Goal: Task Accomplishment & Management: Manage account settings

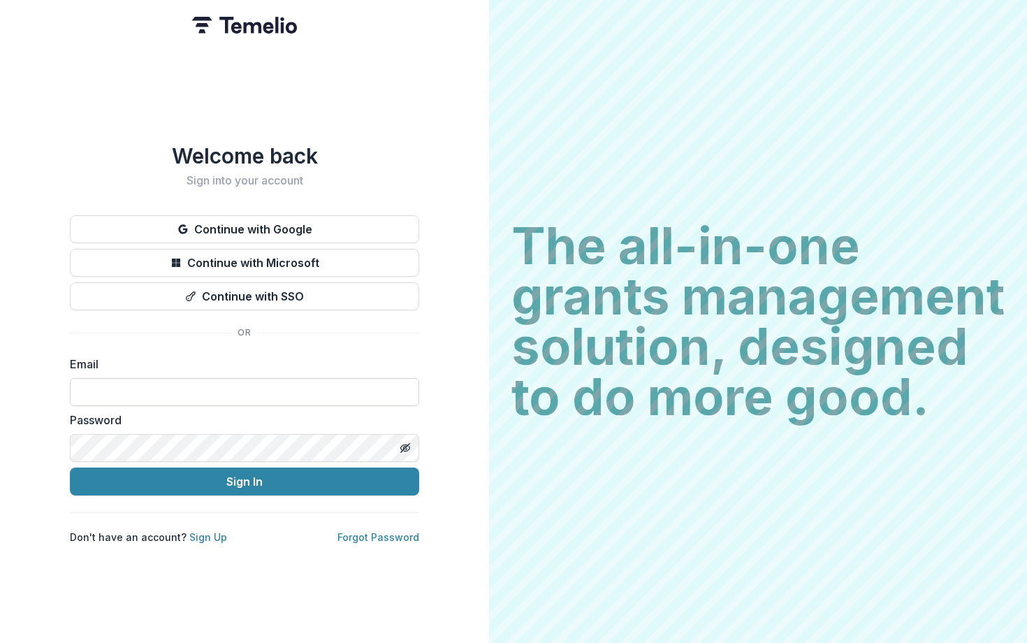
click at [243, 378] on input at bounding box center [244, 392] width 349 height 28
type input "**********"
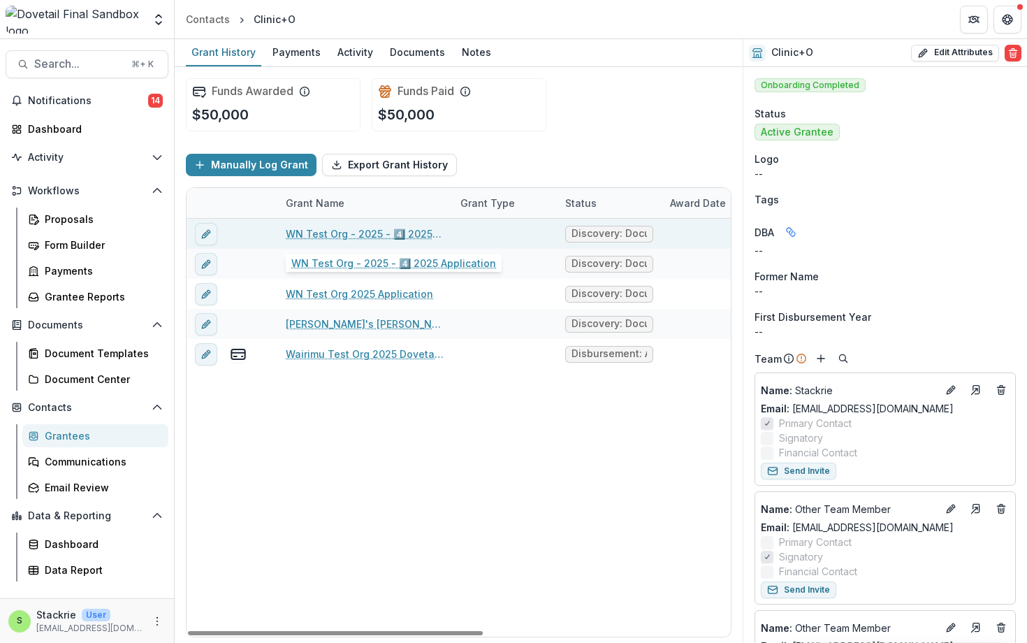
click at [326, 237] on link "WN Test Org - 2025 - 4️⃣ 2025 Application" at bounding box center [365, 233] width 158 height 15
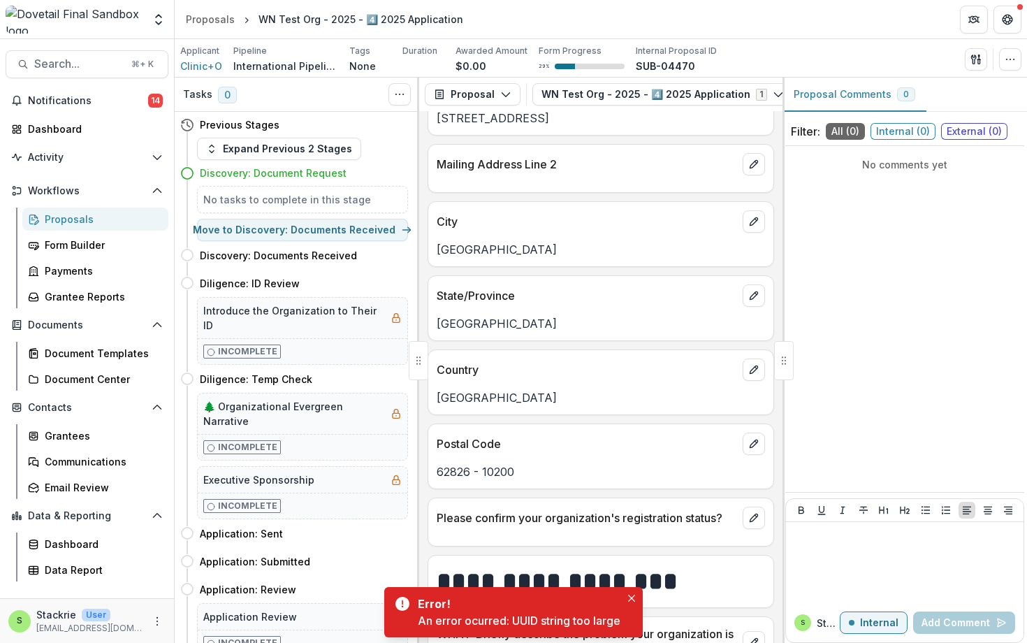
scroll to position [433, 0]
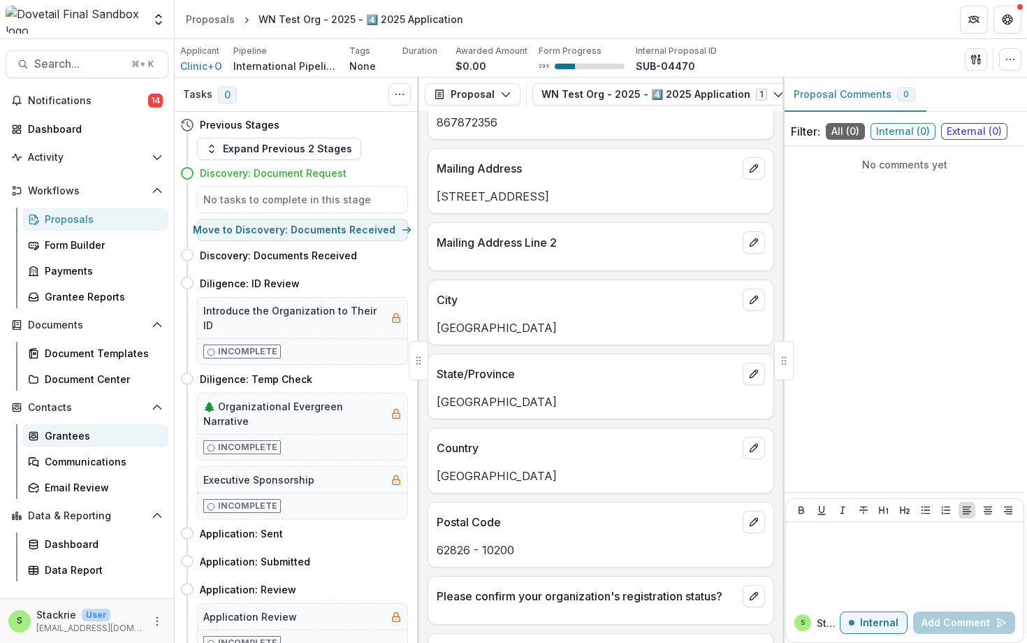
click at [72, 440] on div "Grantees" at bounding box center [101, 435] width 112 height 15
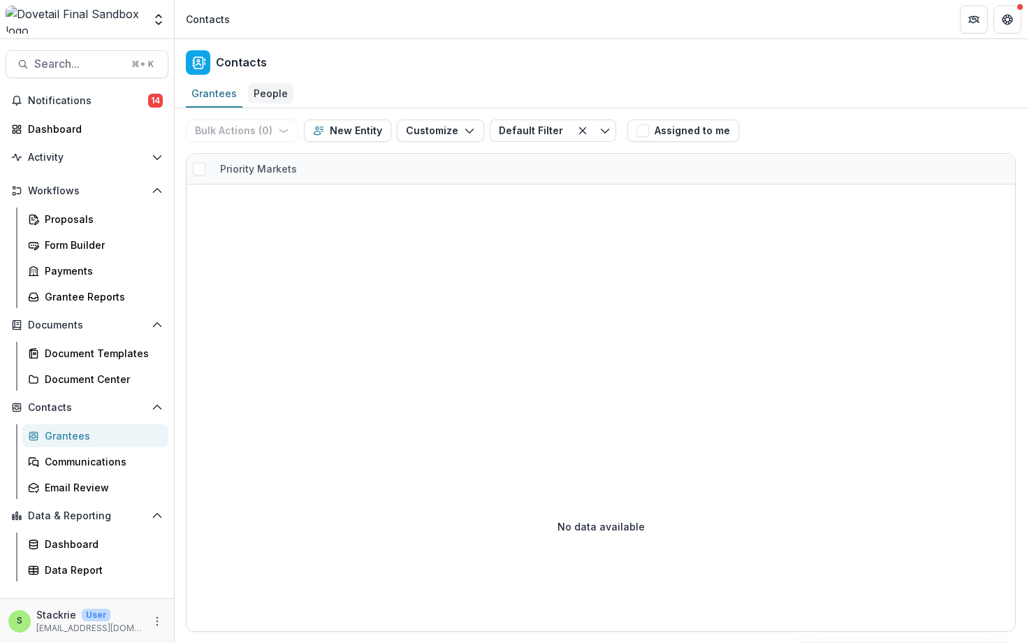
click at [258, 86] on div "People" at bounding box center [270, 93] width 45 height 20
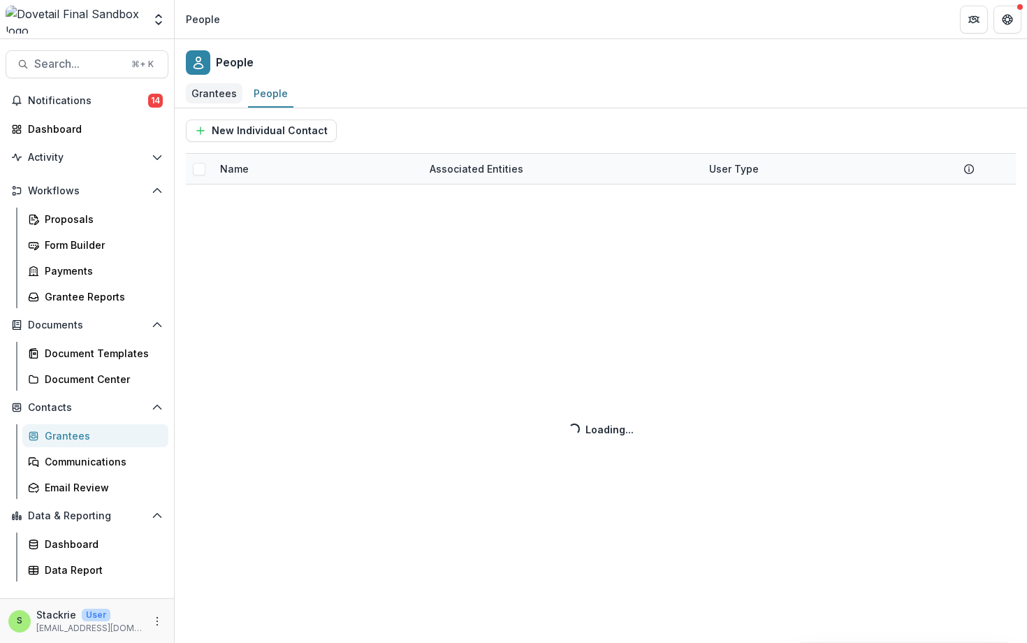
click at [230, 99] on div "Grantees" at bounding box center [214, 93] width 57 height 20
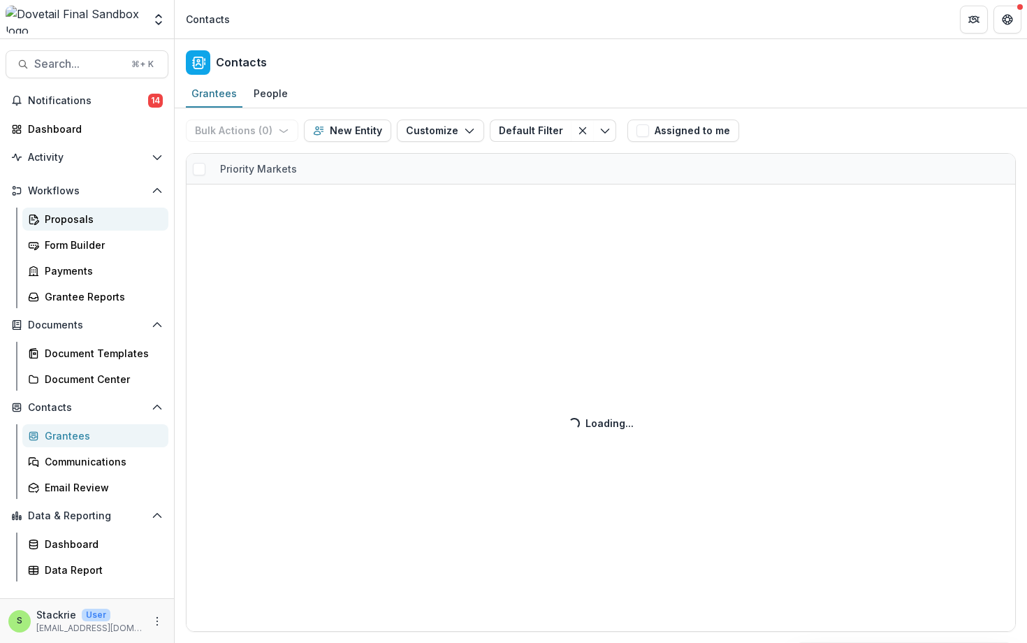
click at [77, 228] on link "Proposals" at bounding box center [95, 219] width 146 height 23
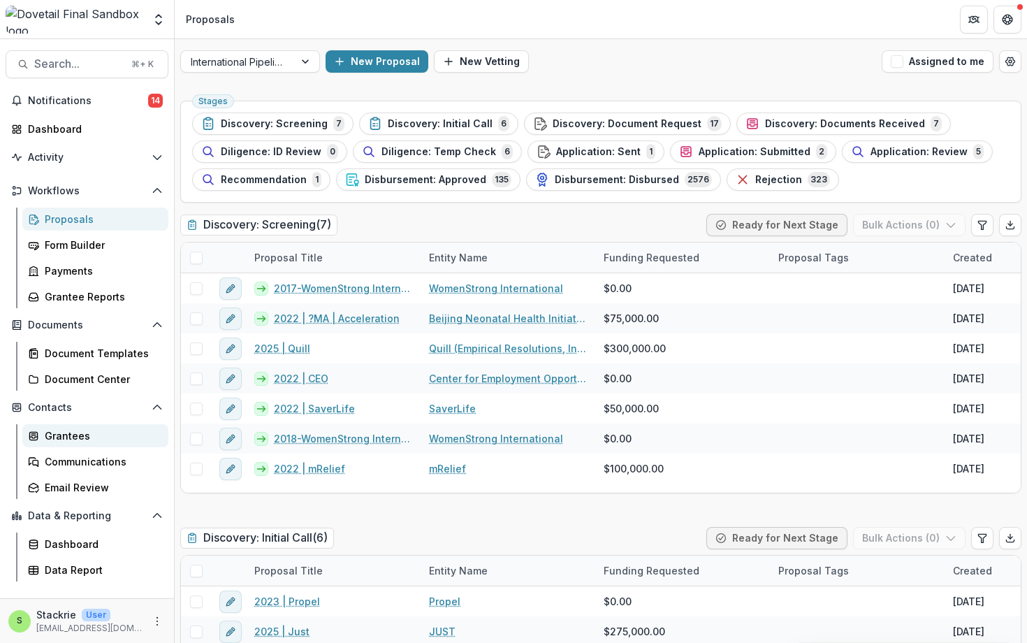
click at [64, 435] on div "Grantees" at bounding box center [101, 435] width 112 height 15
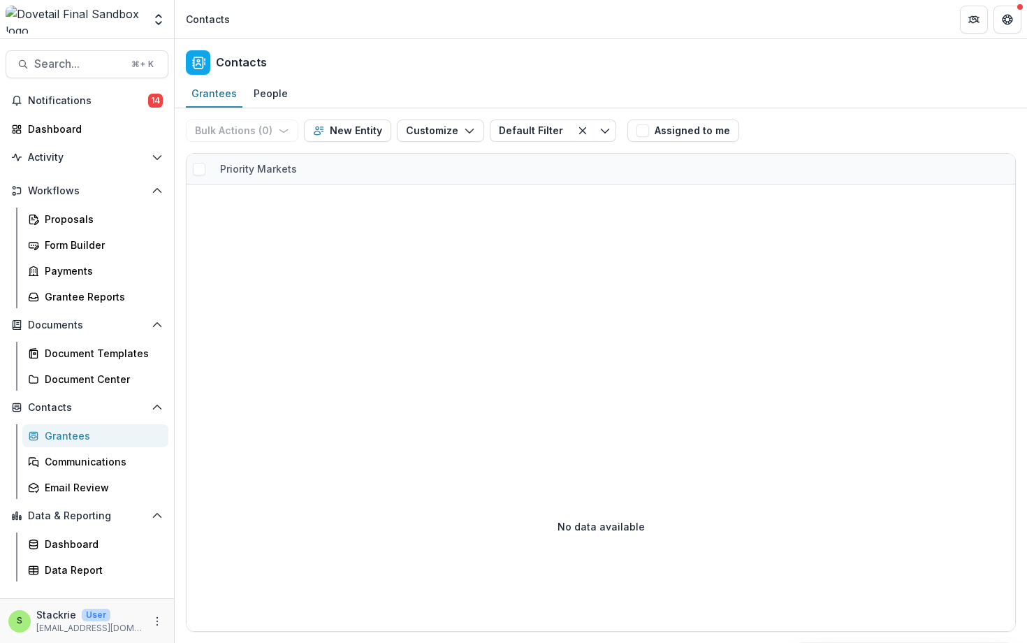
click at [254, 322] on div at bounding box center [601, 302] width 829 height 237
click at [78, 219] on div "Proposals" at bounding box center [101, 219] width 112 height 15
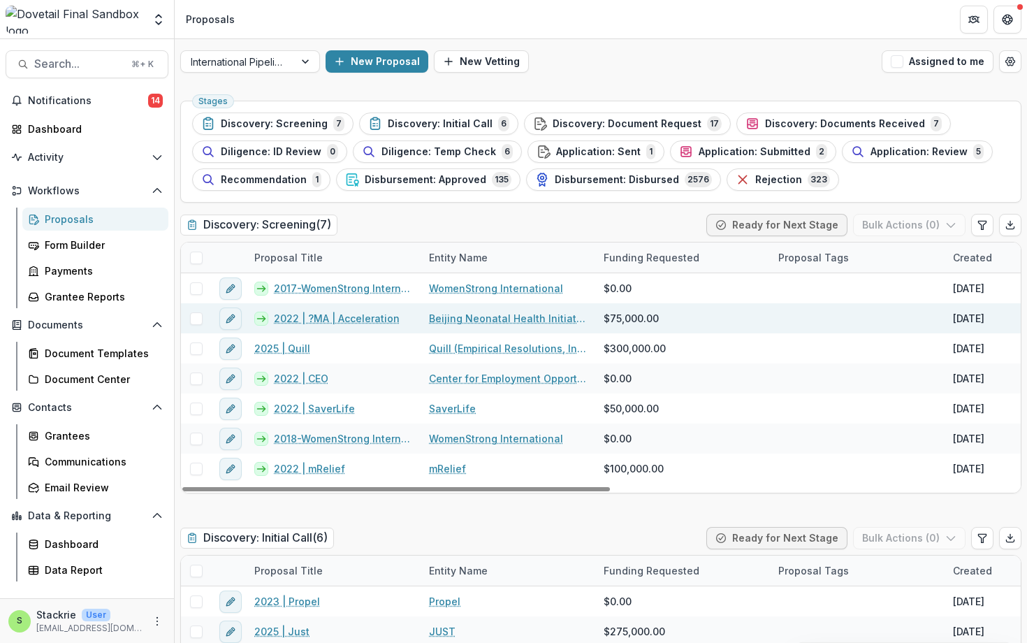
click at [497, 324] on link "Beijing Neonatal Health Initiative Test" at bounding box center [508, 318] width 158 height 15
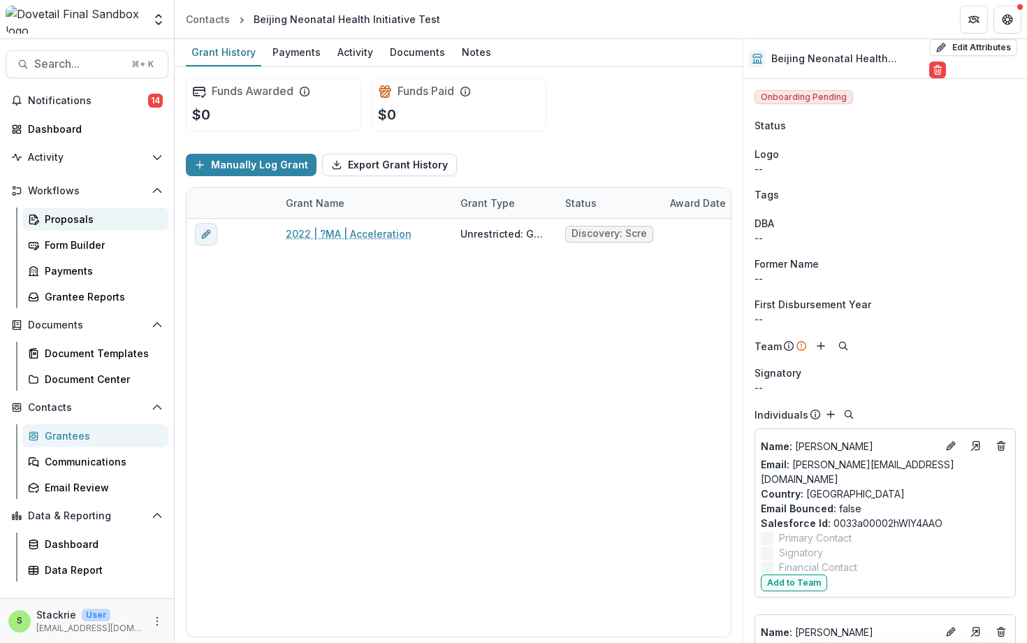
click at [68, 219] on div "Proposals" at bounding box center [101, 219] width 112 height 15
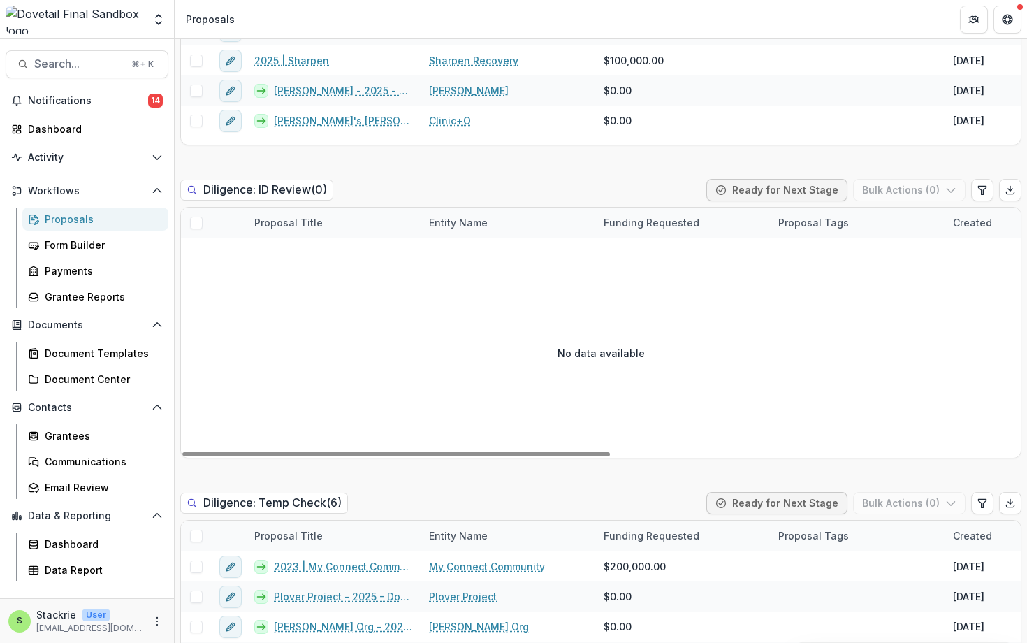
scroll to position [1295, 0]
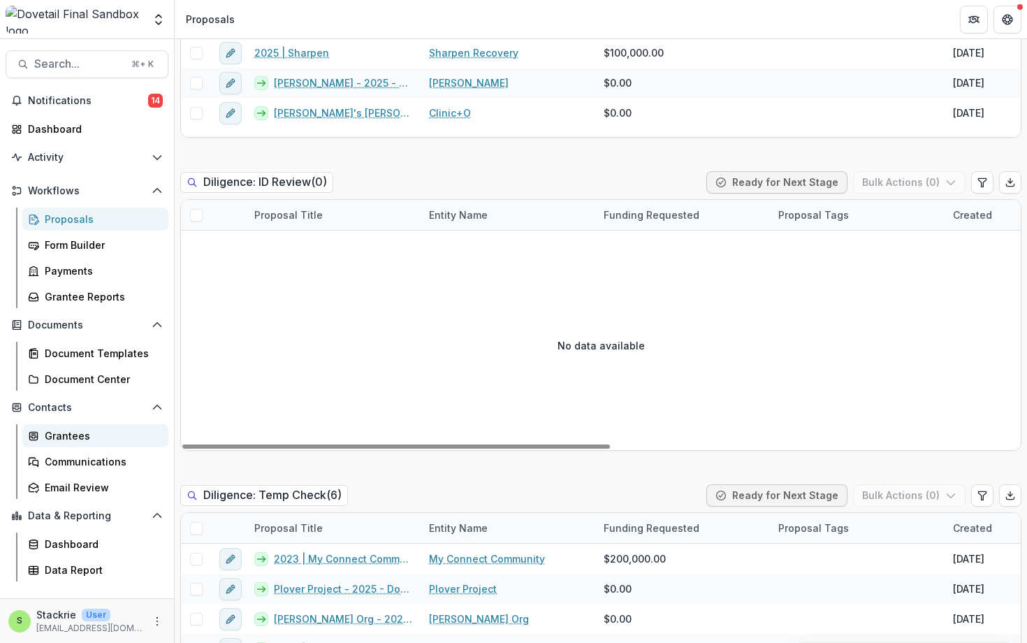
click at [80, 432] on div "Grantees" at bounding box center [101, 435] width 112 height 15
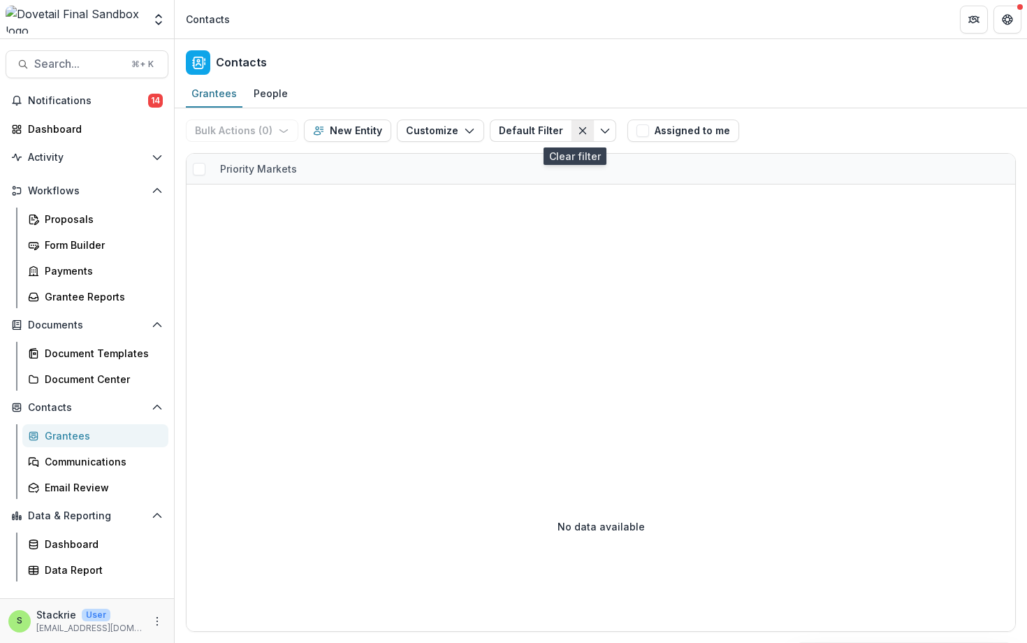
click at [577, 131] on icon "Clear filter" at bounding box center [582, 130] width 11 height 11
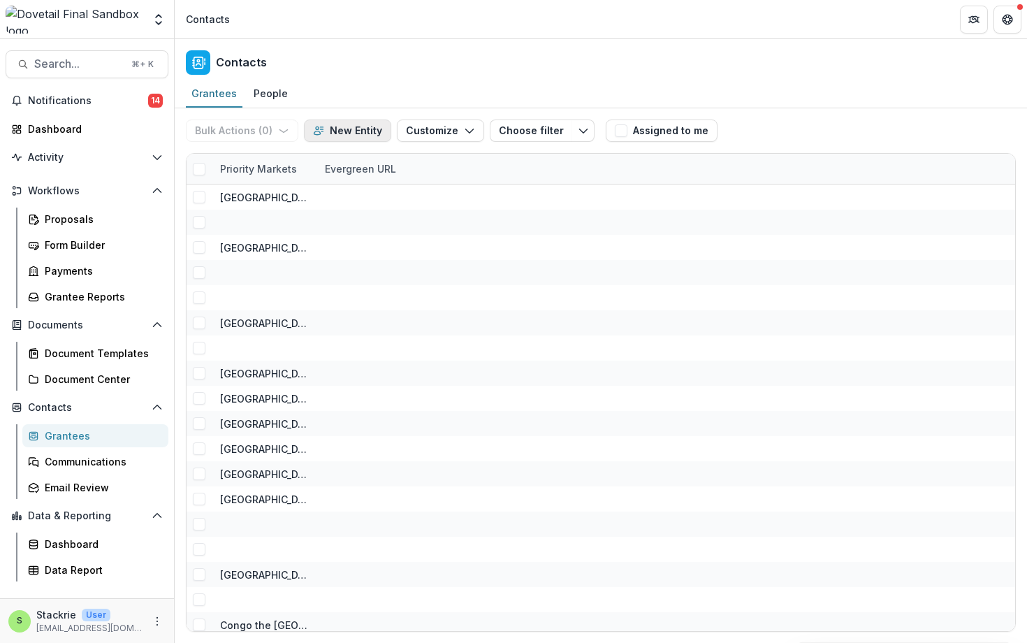
click at [342, 126] on button "New Entity" at bounding box center [347, 130] width 87 height 22
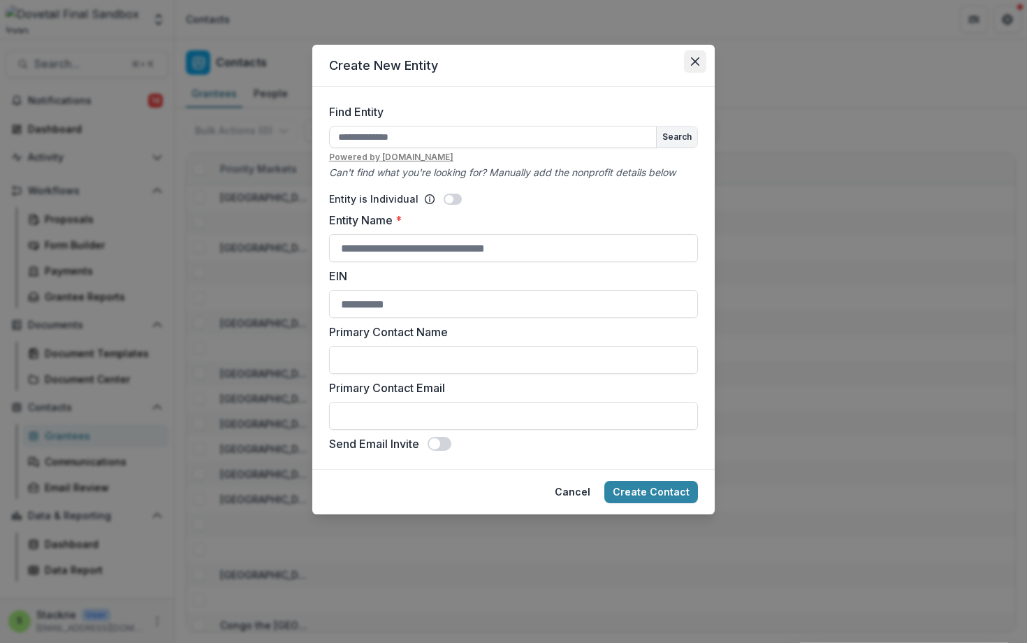
click at [699, 65] on button "Close" at bounding box center [695, 61] width 22 height 22
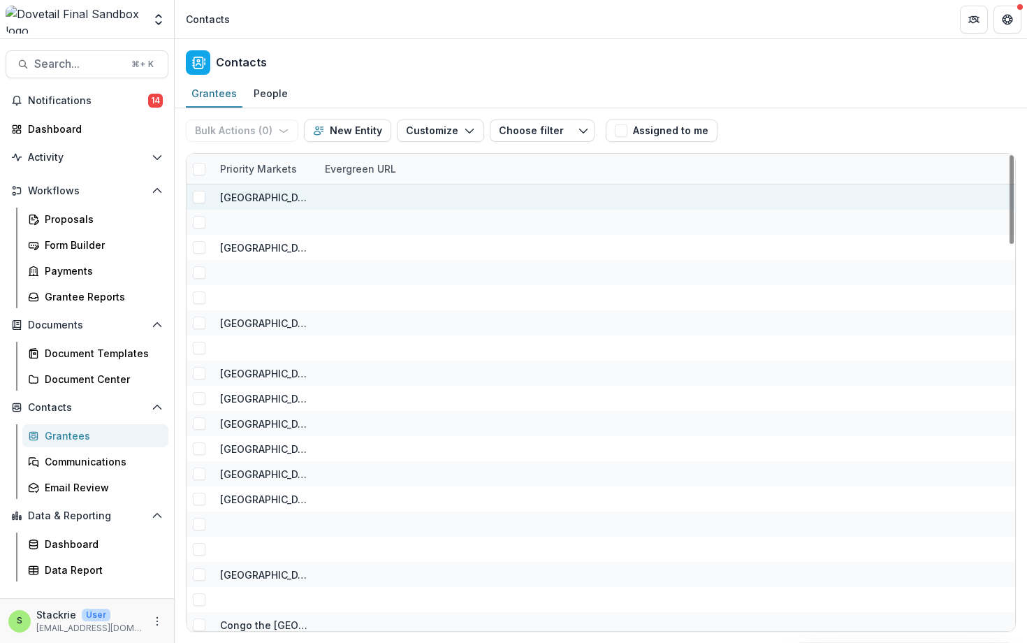
click at [268, 204] on div "[GEOGRAPHIC_DATA]" at bounding box center [264, 197] width 88 height 15
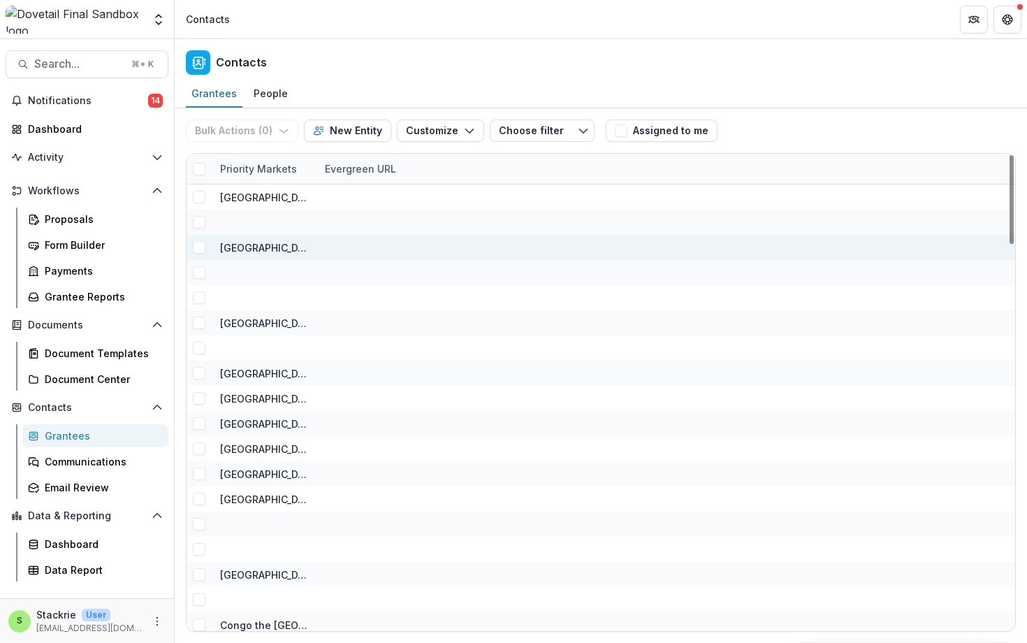
click at [262, 245] on div "[GEOGRAPHIC_DATA]" at bounding box center [264, 247] width 88 height 15
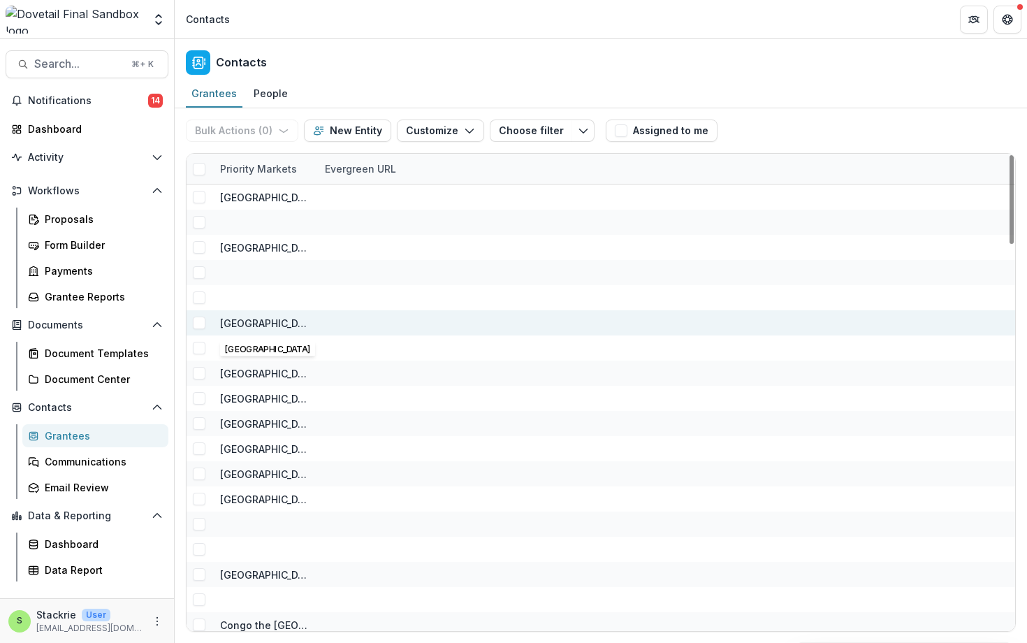
click at [240, 326] on div "[GEOGRAPHIC_DATA]" at bounding box center [264, 323] width 88 height 15
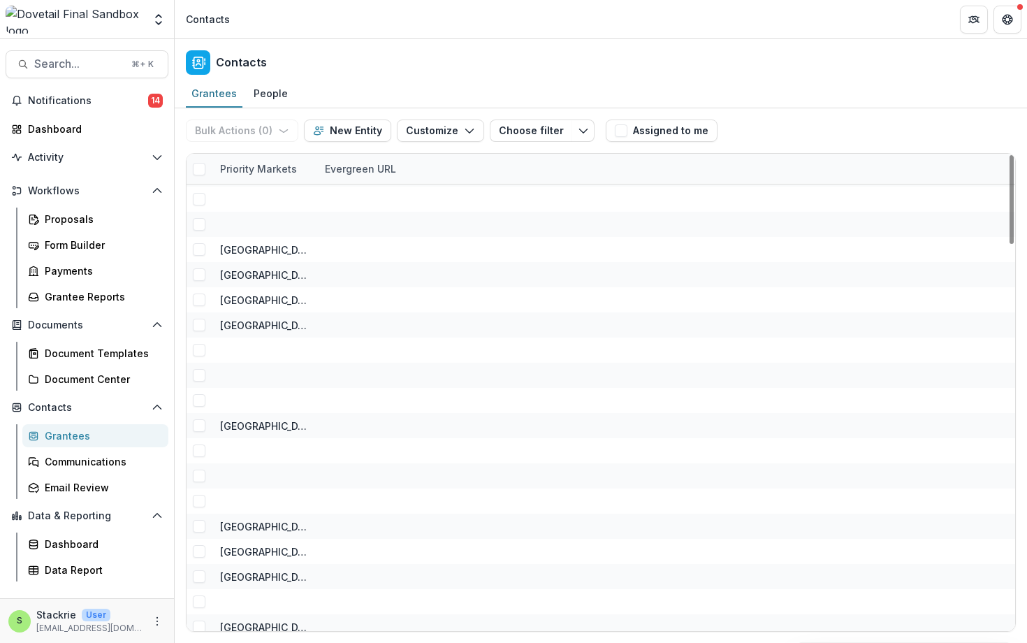
scroll to position [1498, 0]
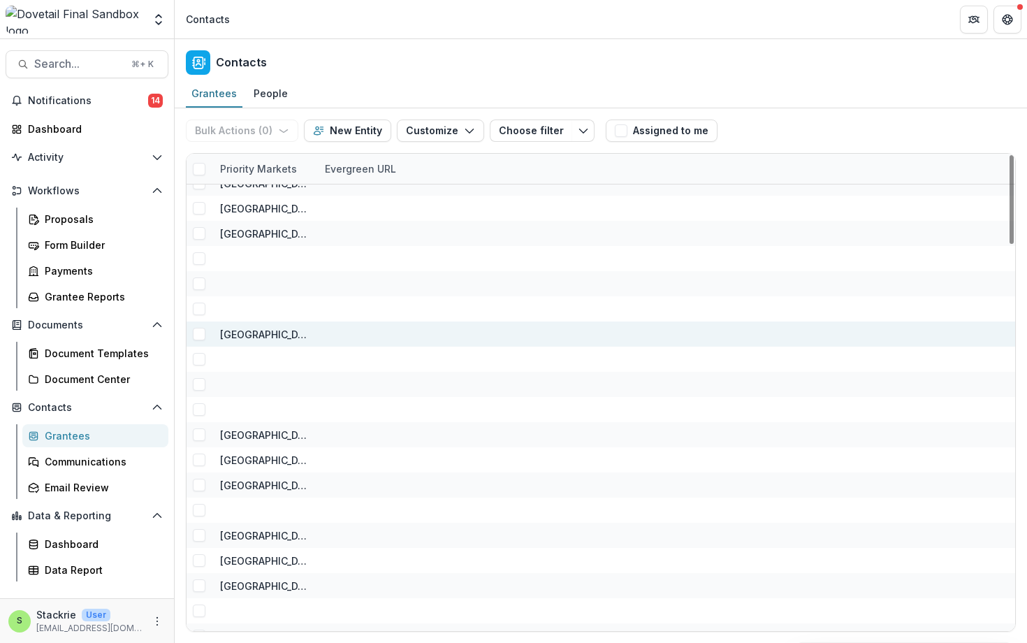
click at [245, 340] on div "[GEOGRAPHIC_DATA]" at bounding box center [264, 334] width 88 height 15
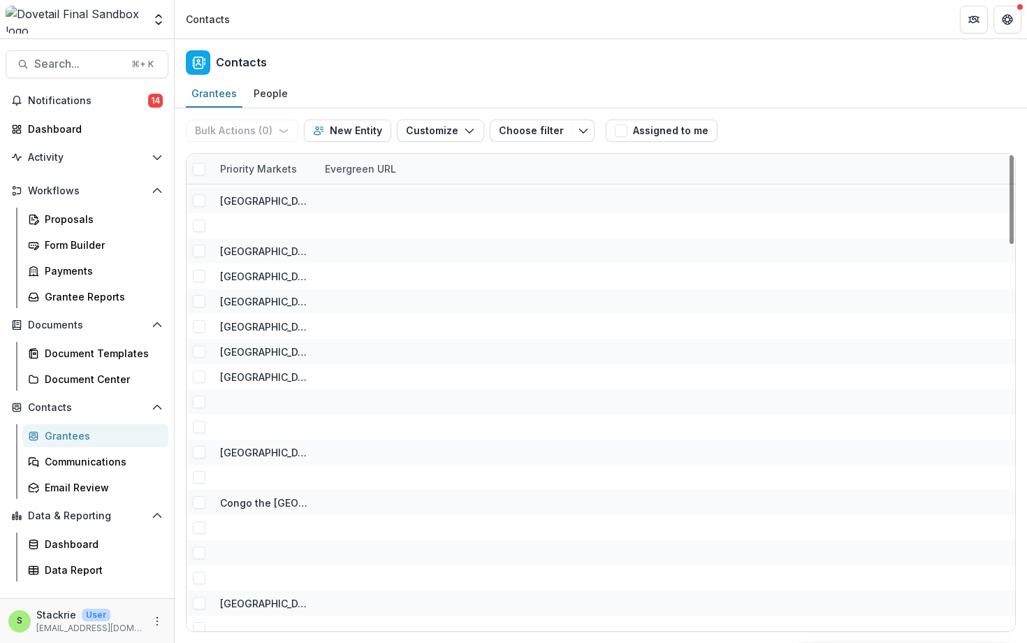
scroll to position [0, 0]
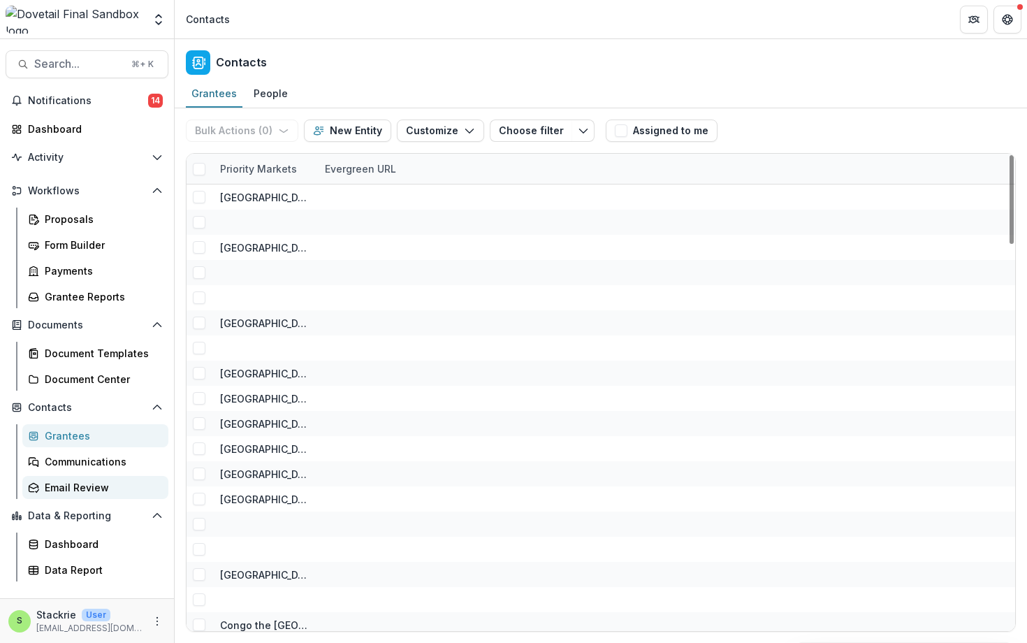
click at [87, 488] on div "Email Review" at bounding box center [101, 487] width 112 height 15
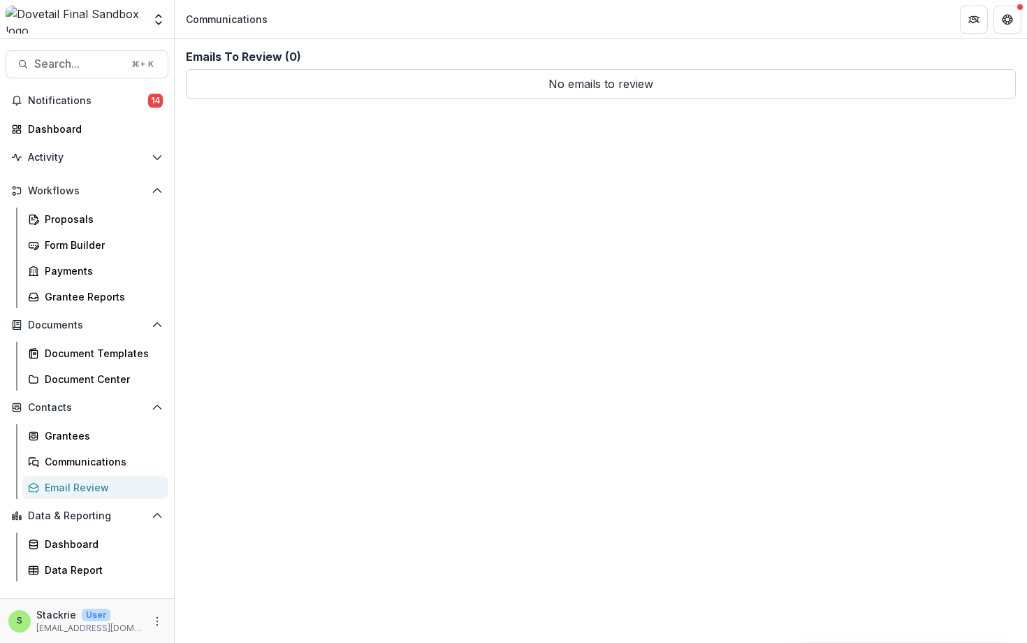
click at [37, 17] on img at bounding box center [75, 20] width 138 height 28
click at [48, 26] on img at bounding box center [75, 20] width 138 height 28
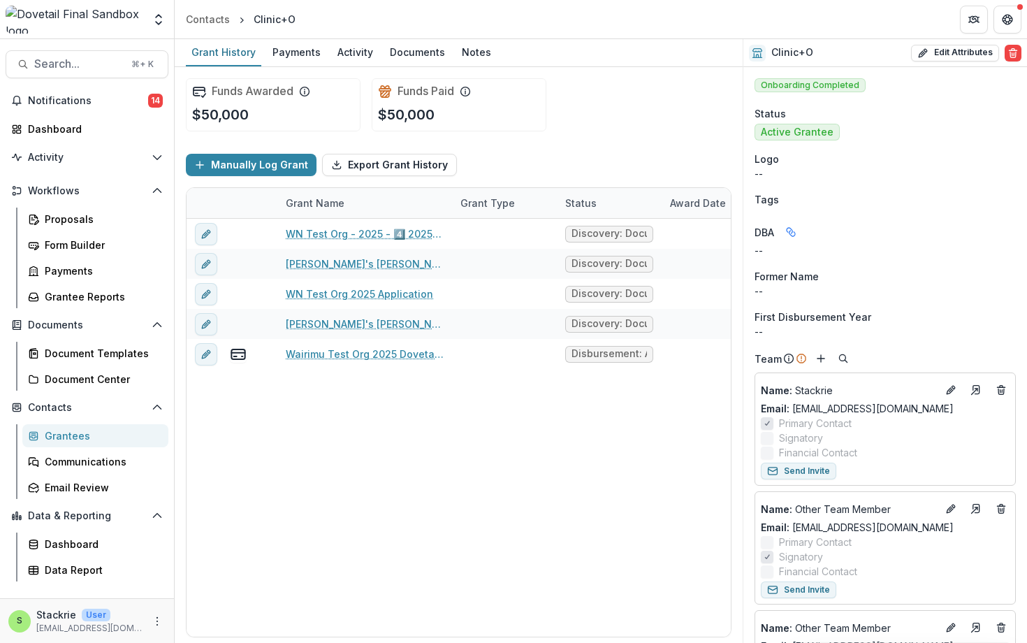
click at [862, 230] on div "DBA Data Pulled From Locations DBA from Wairimu Test Org 2025 Dovetail Applicat…" at bounding box center [885, 232] width 261 height 22
click at [915, 46] on button "Edit Attributes" at bounding box center [955, 53] width 88 height 17
select select
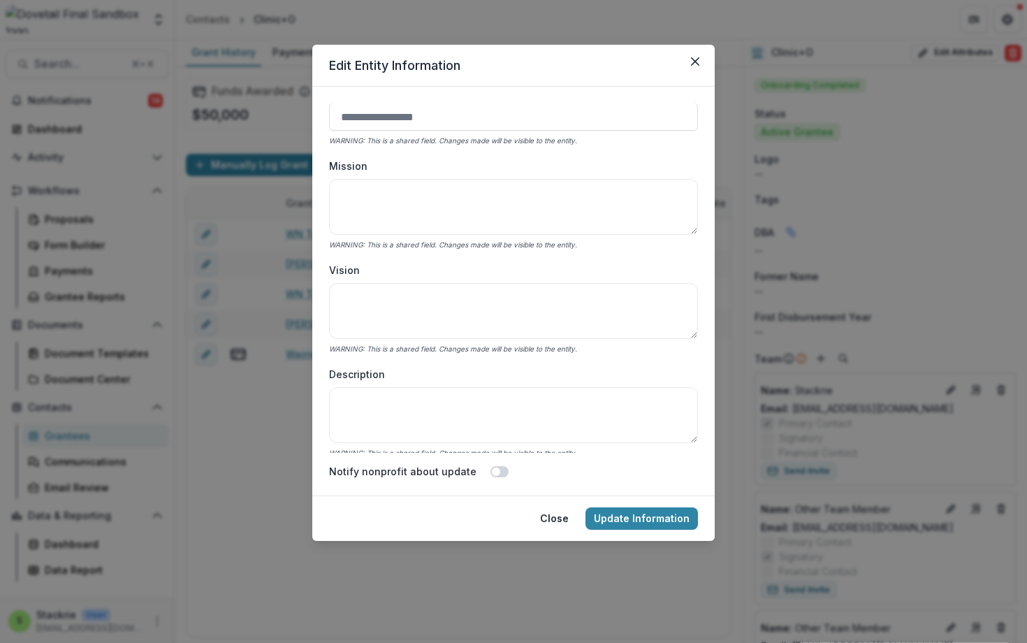
scroll to position [164, 0]
click at [409, 198] on textarea "Mission" at bounding box center [513, 205] width 369 height 56
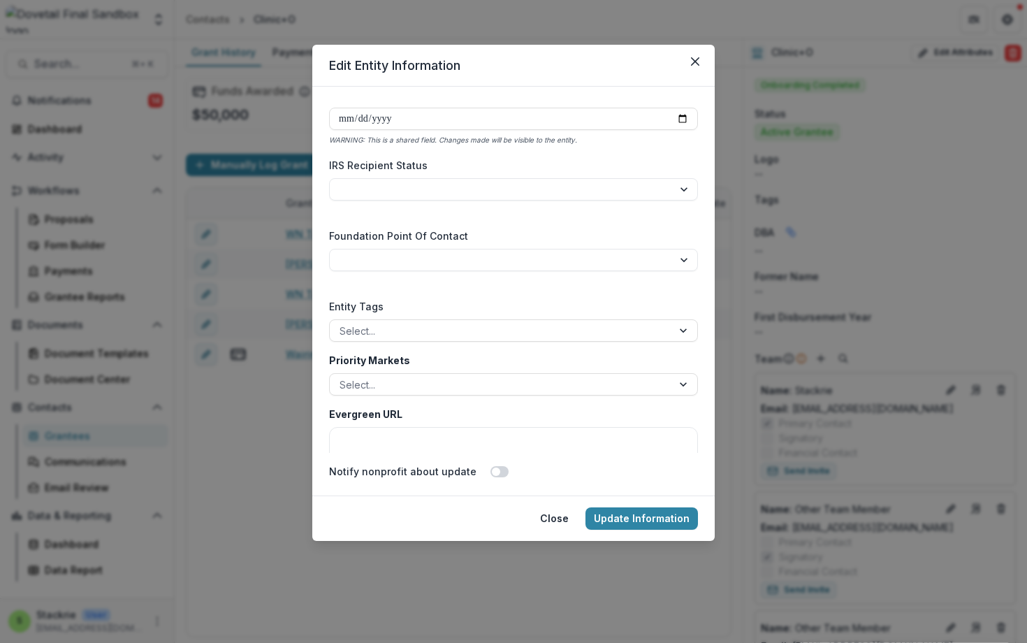
scroll to position [2193, 0]
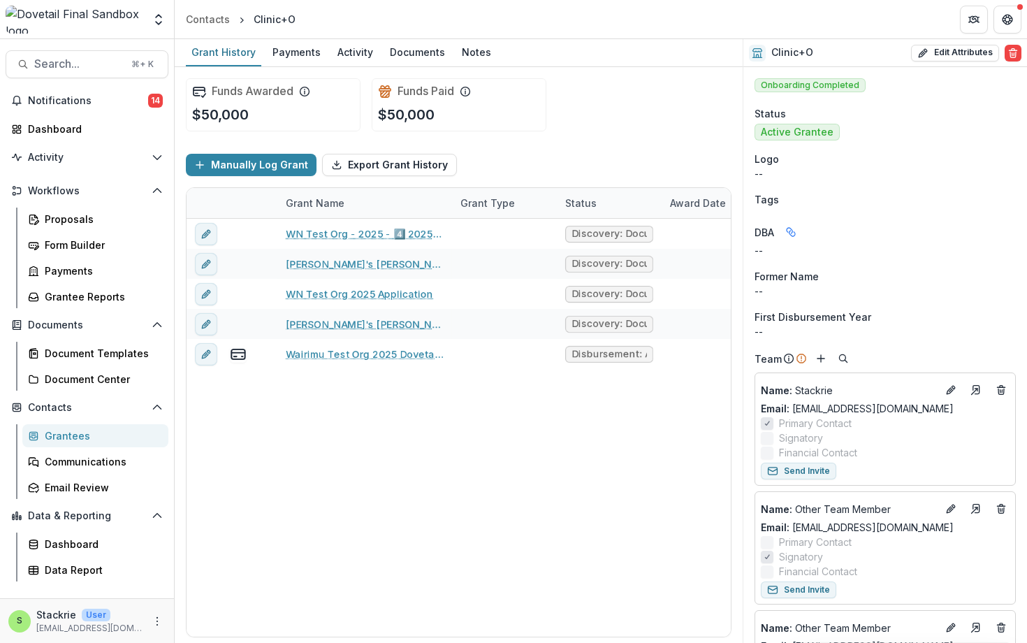
click at [80, 438] on div "Grantees" at bounding box center [101, 435] width 112 height 15
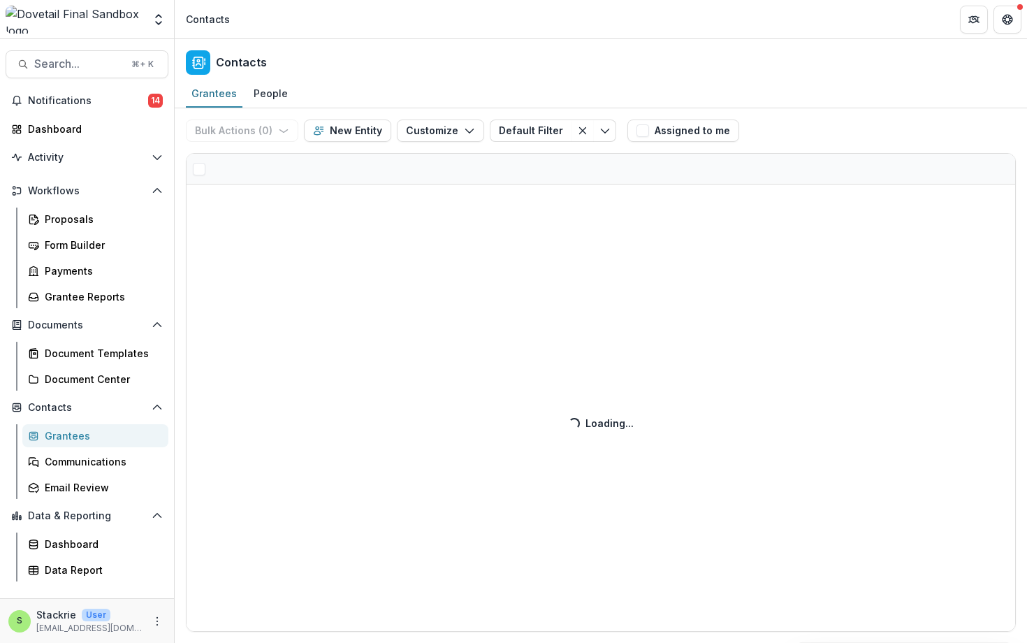
click at [358, 133] on div "Bulk Actions ( 0 ) Send Email Create Proposals Create Tasks New Entity Customiz…" at bounding box center [601, 375] width 852 height 535
click at [352, 134] on button "New Entity" at bounding box center [347, 130] width 87 height 22
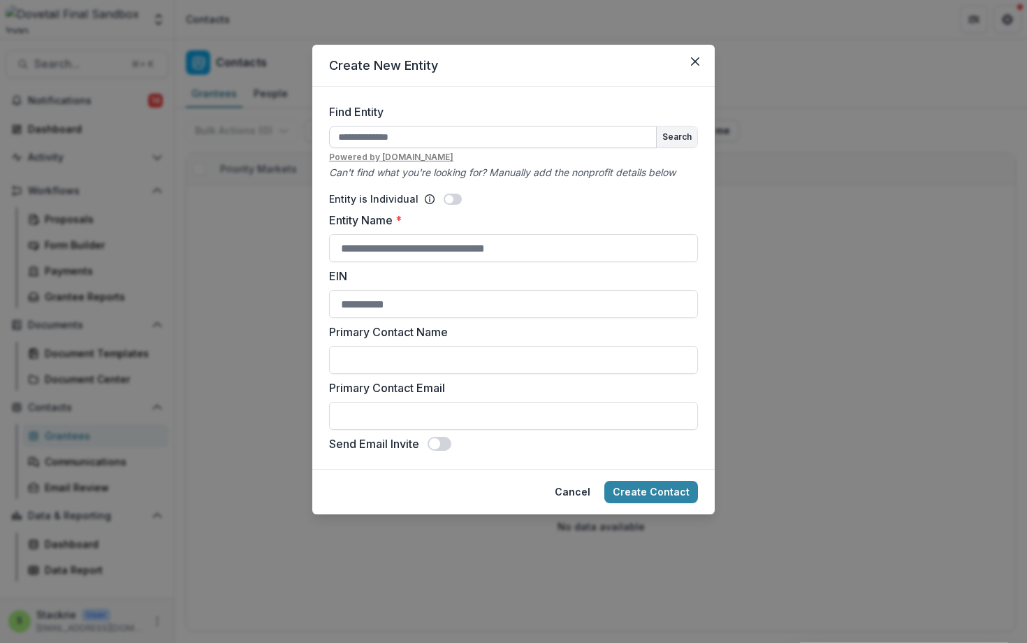
click at [424, 142] on input "Find Entity" at bounding box center [493, 137] width 328 height 22
type input "*"
click at [499, 249] on input "Entity Name *" at bounding box center [513, 248] width 369 height 28
click at [673, 140] on button "Search" at bounding box center [677, 136] width 41 height 21
click at [451, 200] on span at bounding box center [453, 199] width 18 height 11
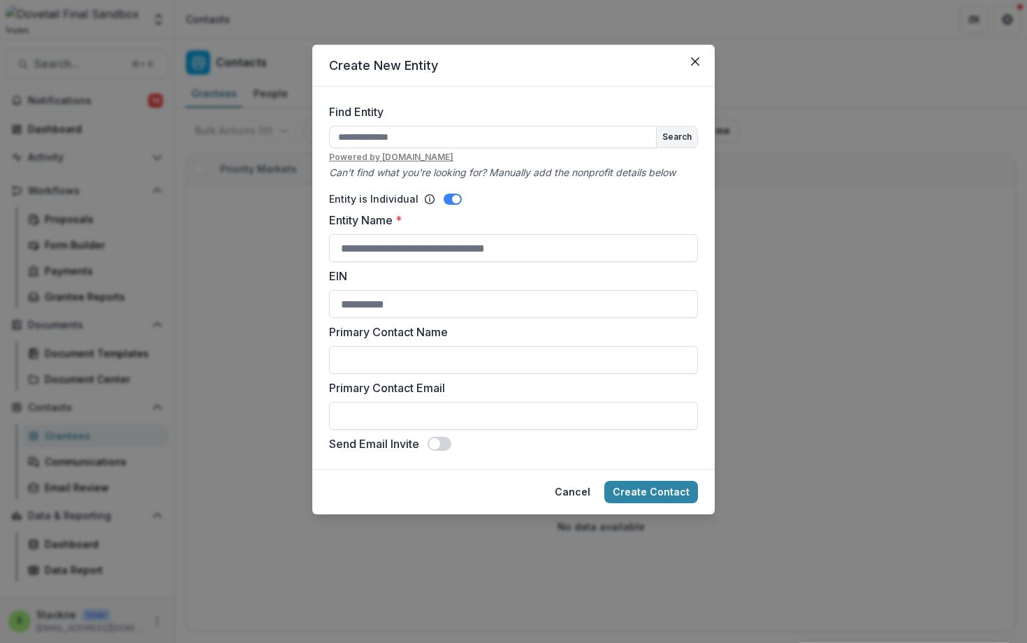
click at [452, 200] on span at bounding box center [456, 199] width 8 height 8
click at [366, 253] on input "Entity Name *" at bounding box center [513, 248] width 369 height 28
type input "*"
click at [363, 249] on input "********" at bounding box center [513, 248] width 369 height 28
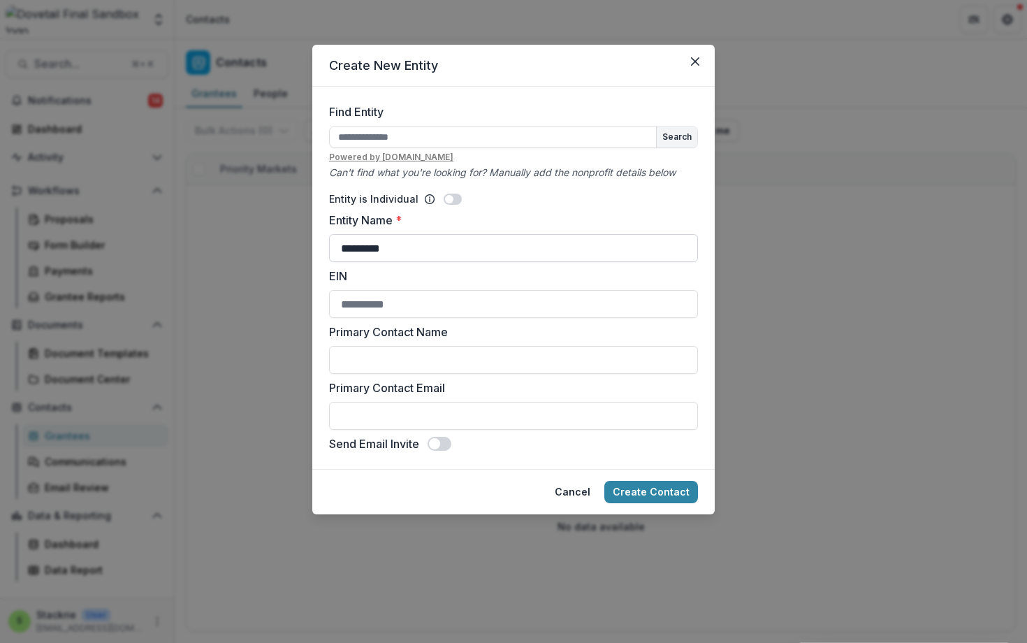
click at [363, 249] on input "********" at bounding box center [513, 248] width 369 height 28
type input "**********"
click at [419, 294] on input "EIN" at bounding box center [513, 304] width 369 height 28
click at [392, 302] on input "EIN" at bounding box center [513, 304] width 369 height 28
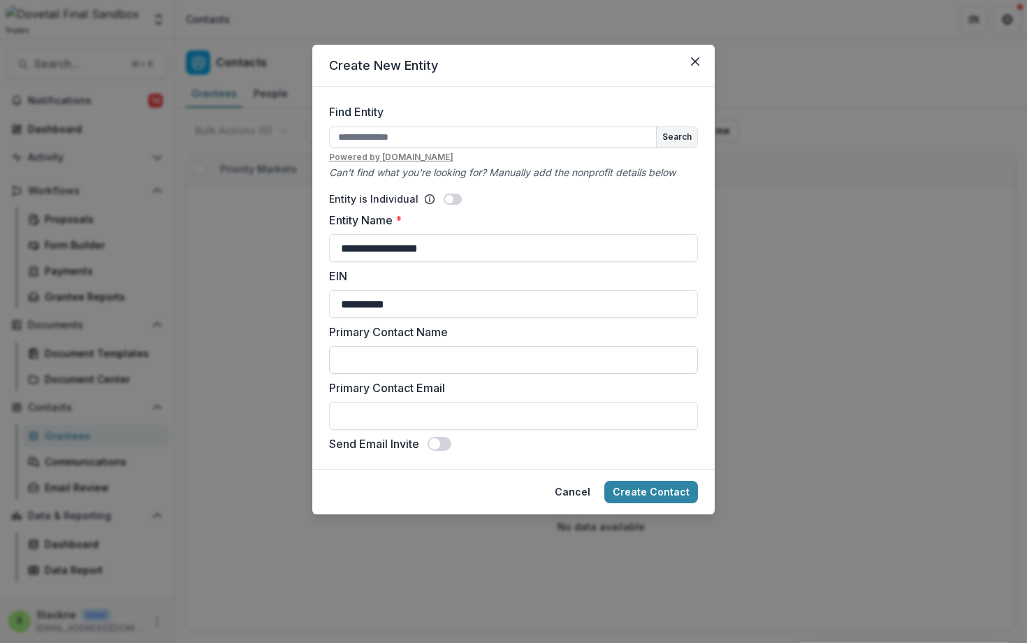
type input "**********"
click at [404, 366] on input "Primary Contact Name" at bounding box center [513, 360] width 369 height 28
type input "*"
type input "**********"
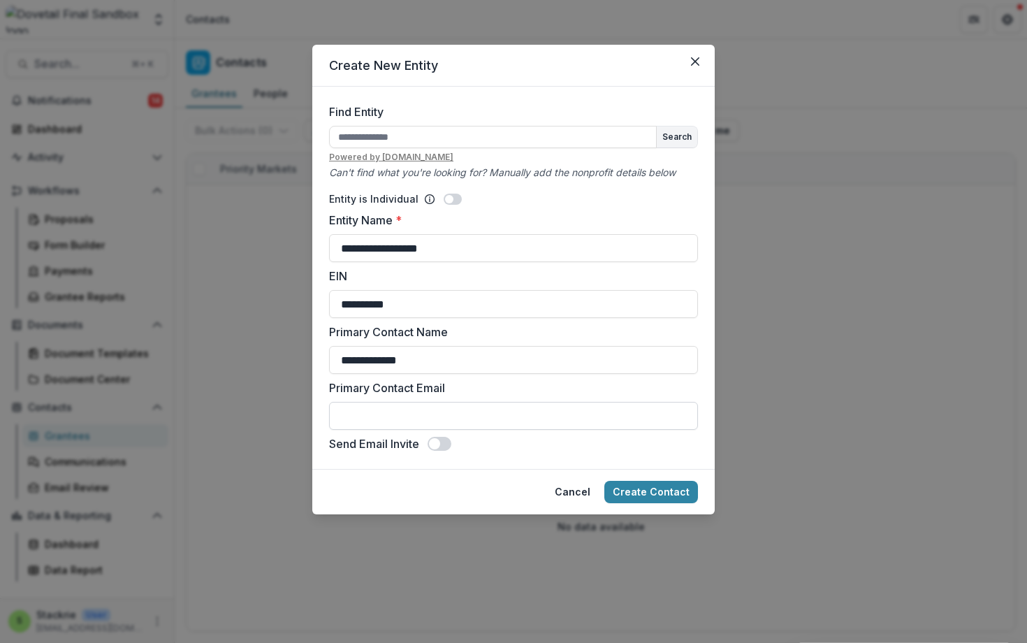
click at [447, 419] on input "Primary Contact Email" at bounding box center [513, 416] width 369 height 28
click at [521, 387] on label "Primary Contact Email" at bounding box center [509, 387] width 361 height 17
click at [521, 402] on input "*********" at bounding box center [513, 416] width 369 height 28
click at [600, 455] on form "**********" at bounding box center [513, 278] width 402 height 382
click at [368, 414] on input "*********" at bounding box center [513, 416] width 369 height 28
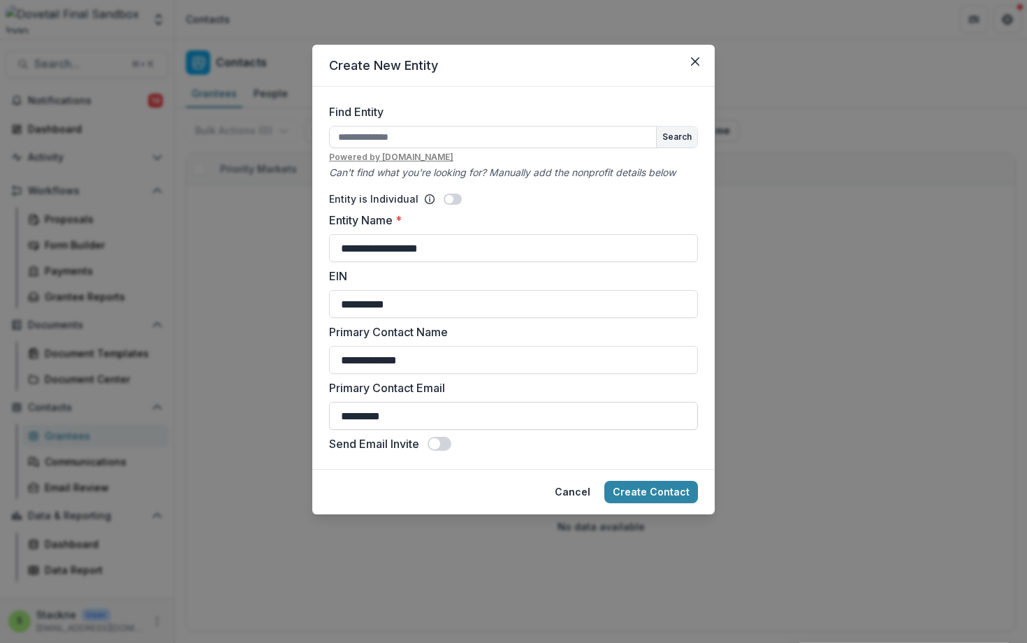
click at [368, 414] on input "*********" at bounding box center [513, 416] width 369 height 28
type input "**********"
click at [457, 385] on label "Primary Contact Email" at bounding box center [509, 387] width 361 height 17
click at [457, 402] on input "**********" at bounding box center [513, 416] width 369 height 28
click at [583, 456] on form "**********" at bounding box center [513, 278] width 402 height 382
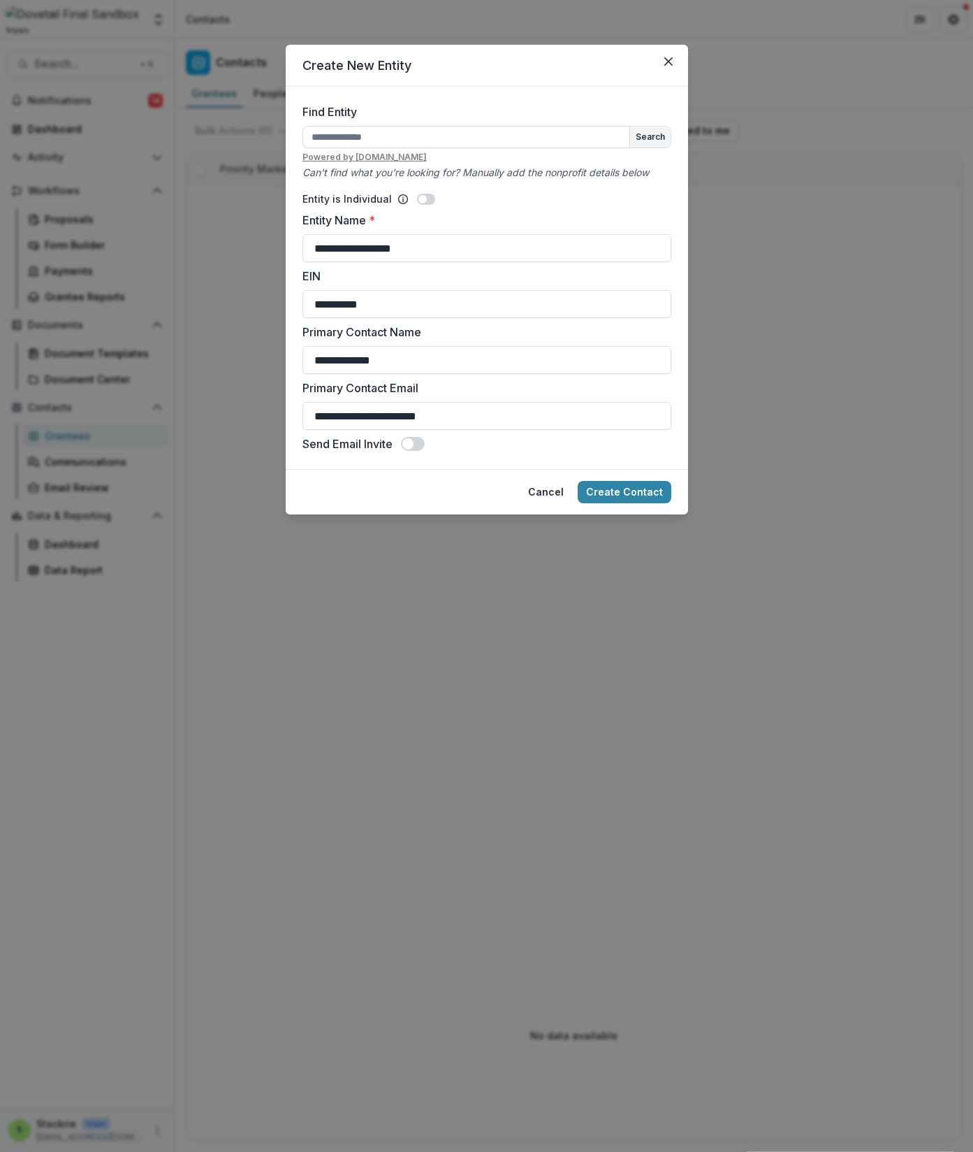
click at [628, 490] on button "Create Contact" at bounding box center [625, 492] width 94 height 22
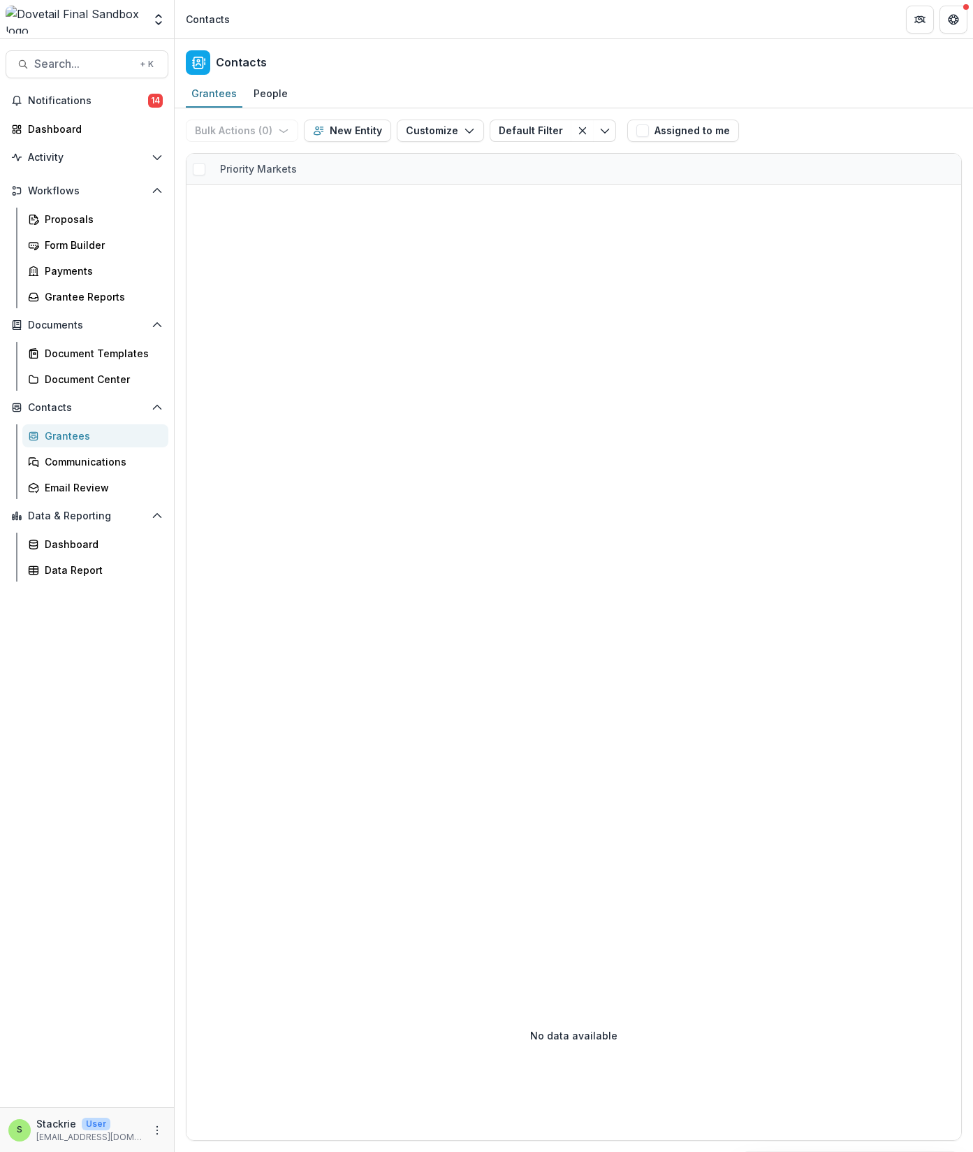
click at [757, 381] on div at bounding box center [574, 557] width 775 height 746
click at [693, 393] on div at bounding box center [574, 557] width 775 height 746
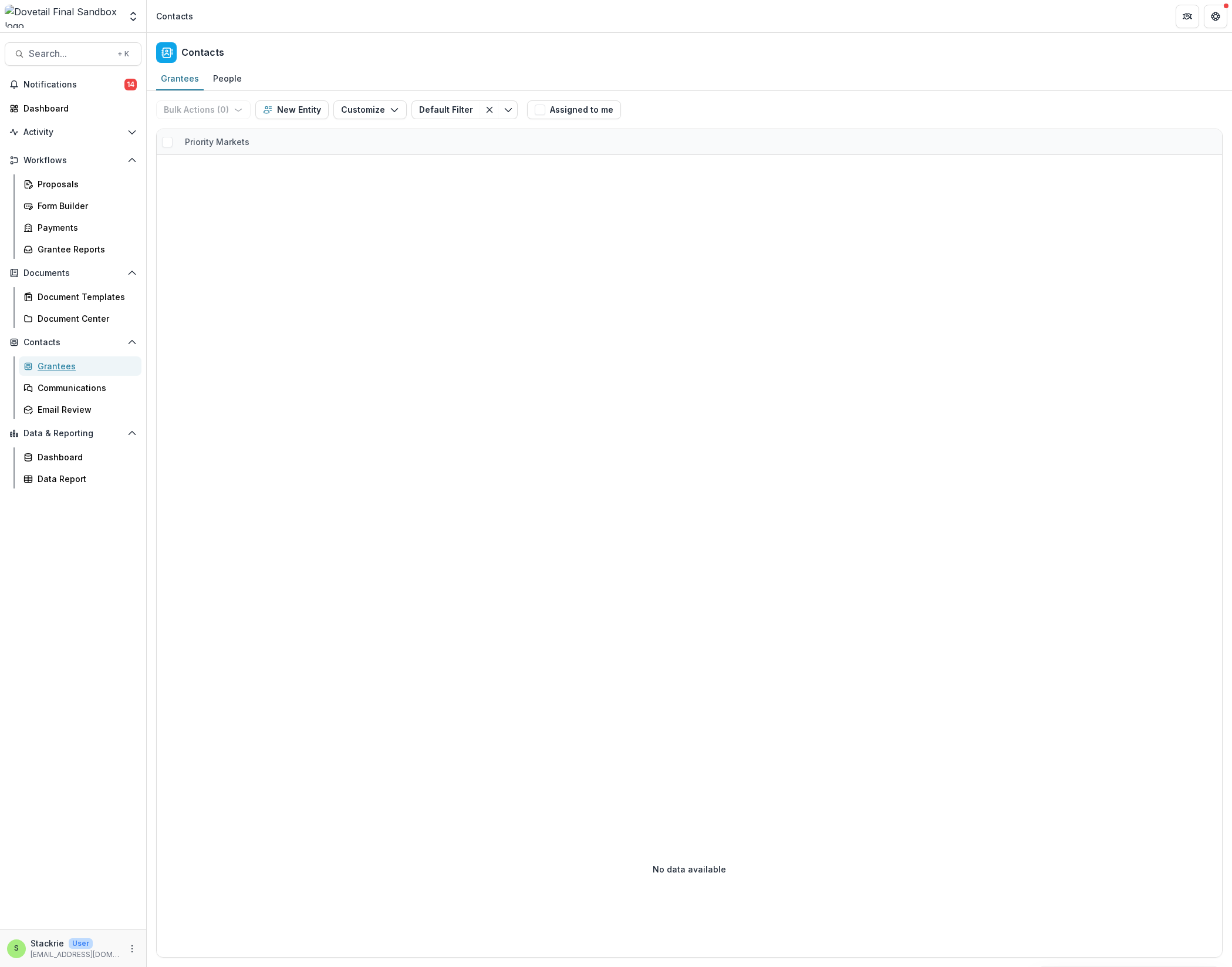
click at [91, 364] on div "Grantees" at bounding box center [85, 365] width 94 height 13
click at [487, 111] on line "Clear filter" at bounding box center [490, 110] width 5 height 5
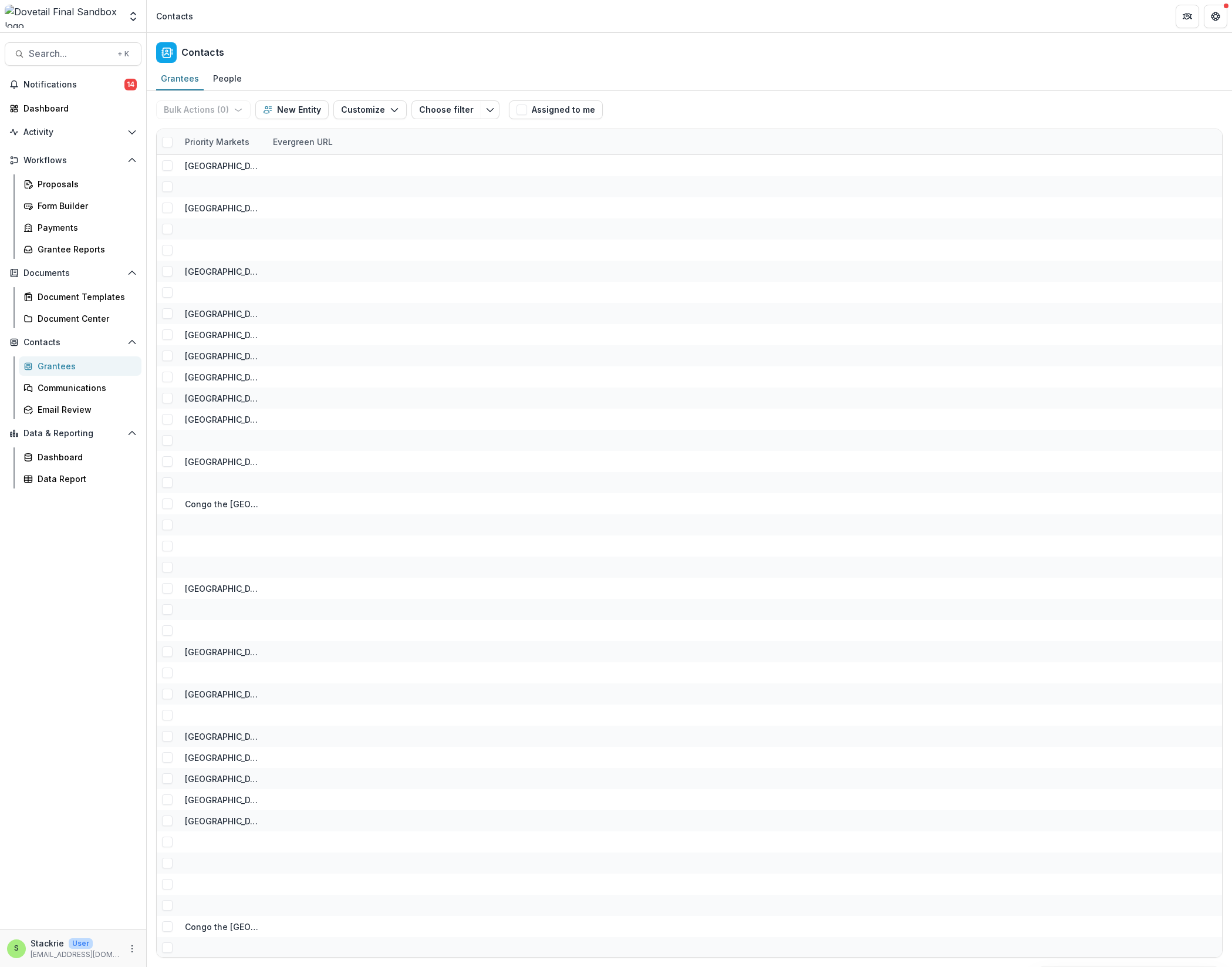
click at [233, 194] on div at bounding box center [222, 187] width 74 height 21
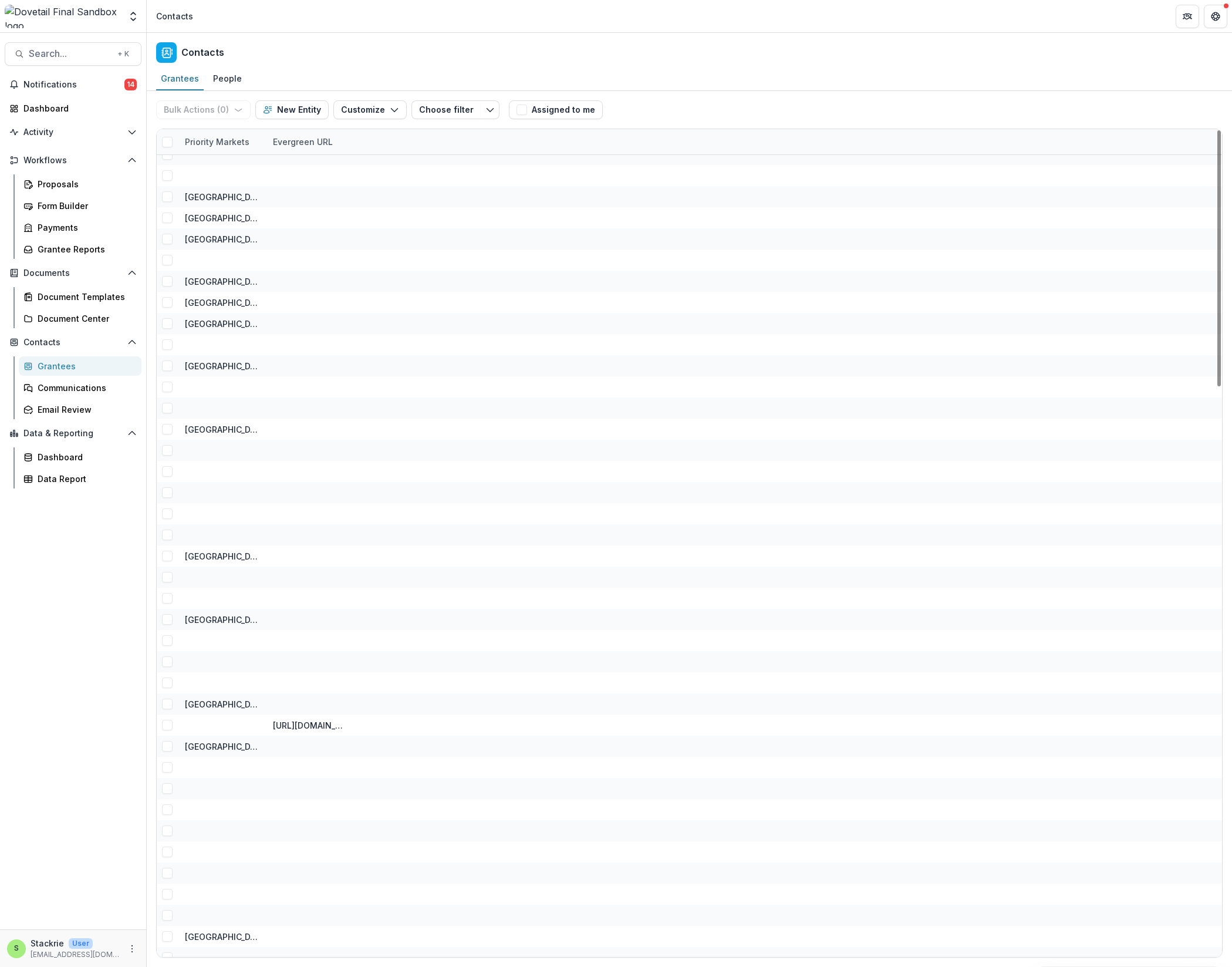
scroll to position [1840, 0]
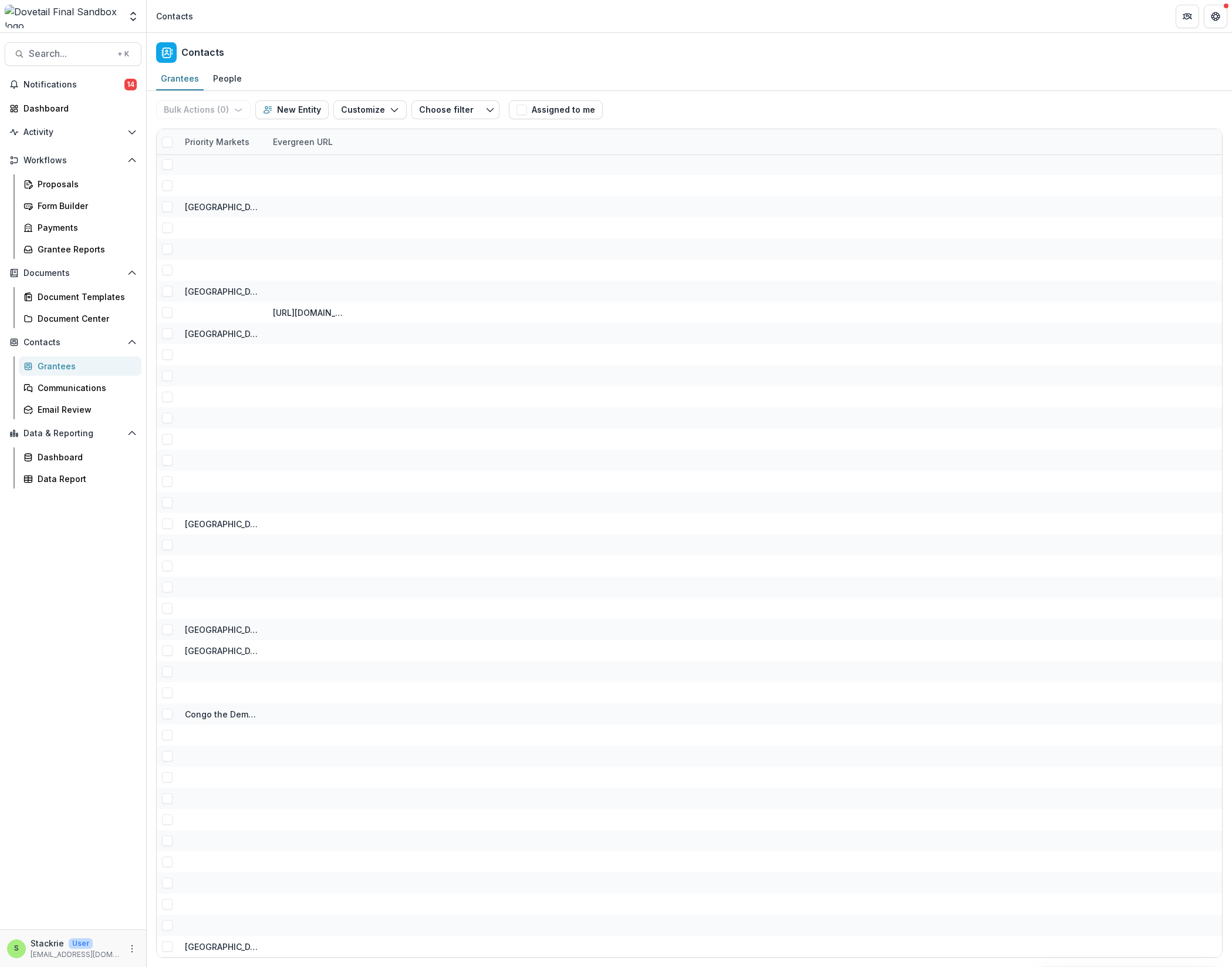
click at [252, 379] on div at bounding box center [222, 376] width 74 height 21
click at [254, 362] on div at bounding box center [222, 354] width 74 height 21
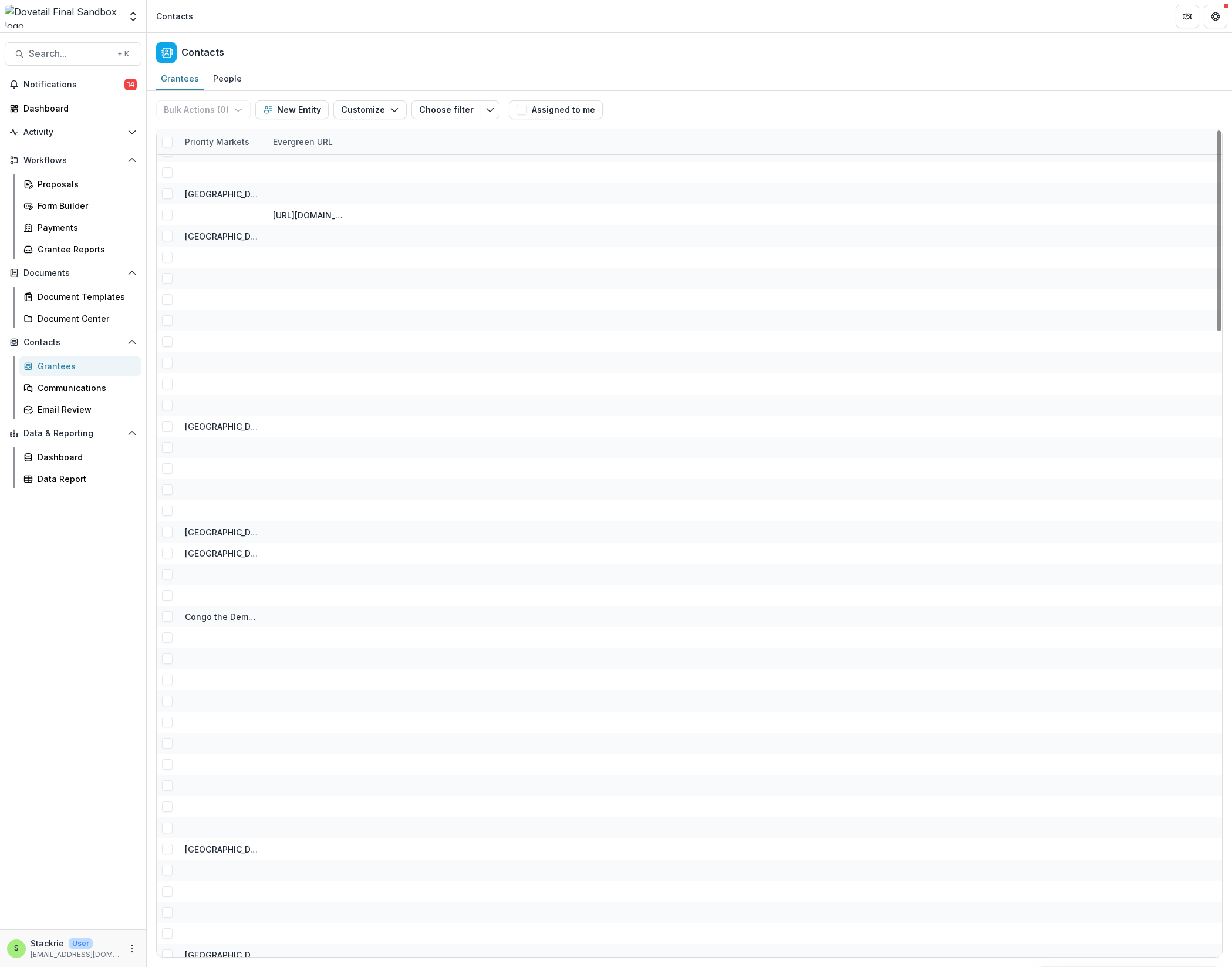
scroll to position [1929, 0]
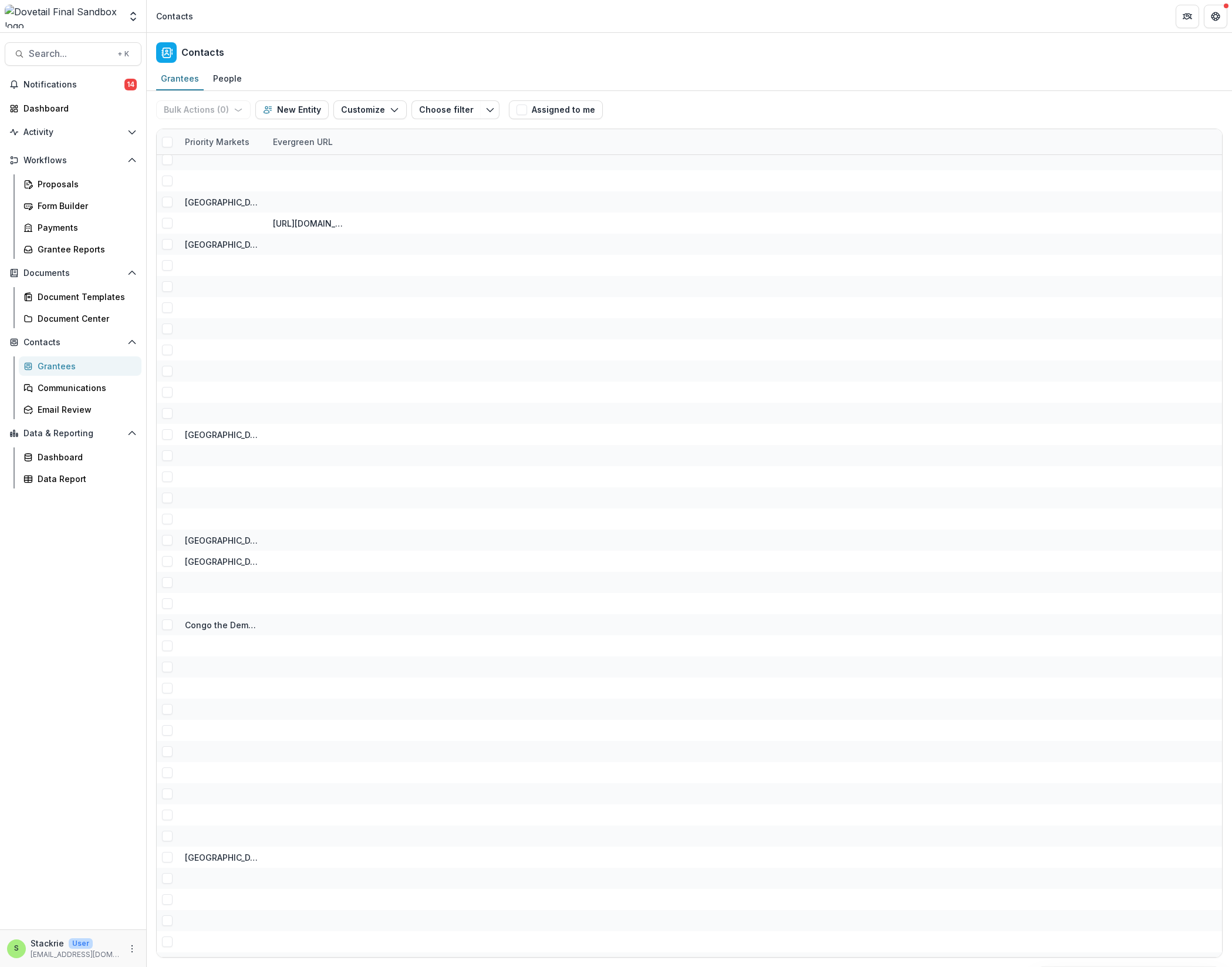
click at [330, 226] on div "[URL][DOMAIN_NAME]" at bounding box center [310, 223] width 74 height 13
click at [206, 229] on div at bounding box center [222, 223] width 74 height 21
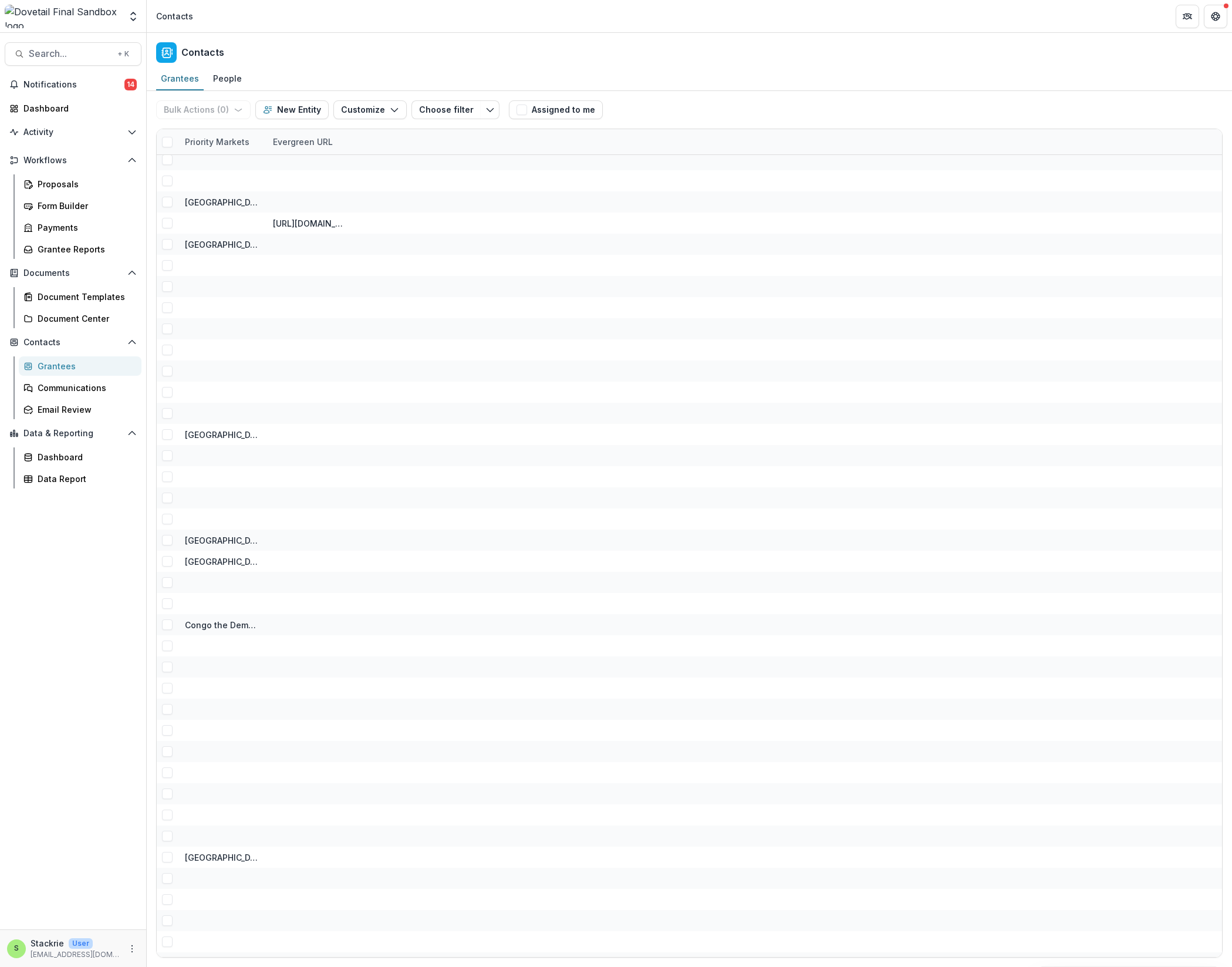
click at [168, 227] on span at bounding box center [167, 223] width 11 height 11
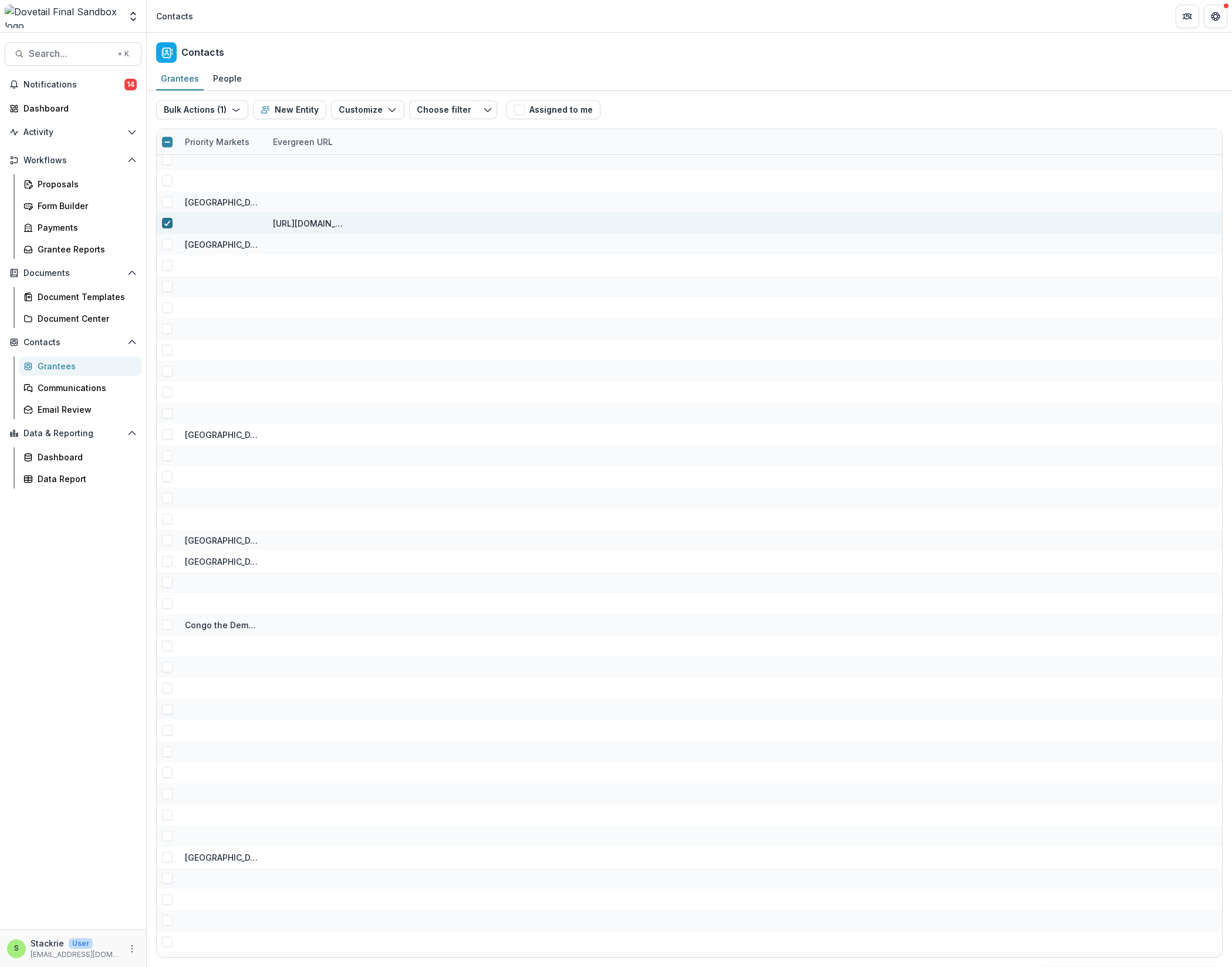
click at [166, 223] on icon at bounding box center [167, 223] width 7 height 6
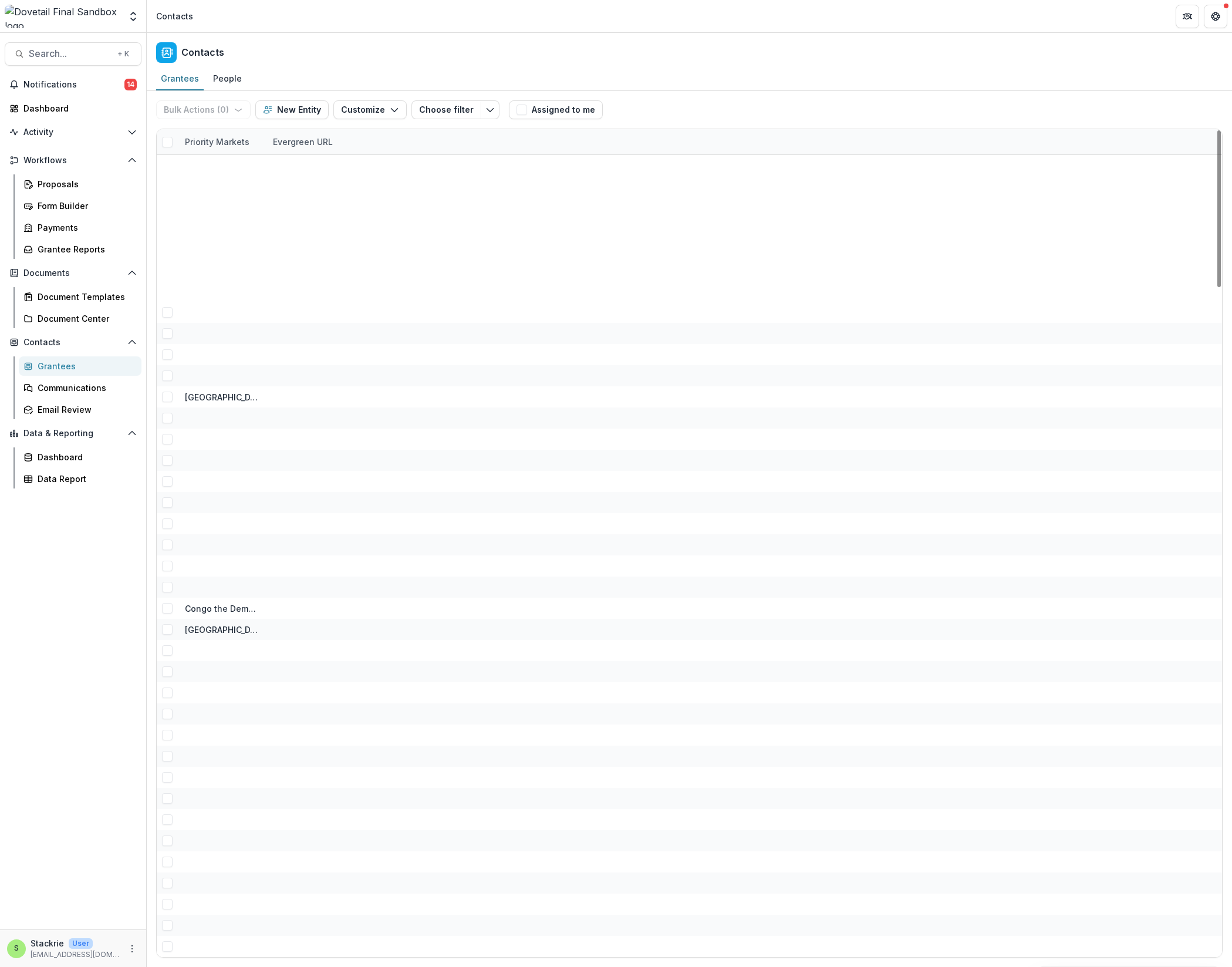
scroll to position [3530, 0]
click at [453, 126] on div "Bulk Actions ( 0 ) Send Email Create Proposals Create Tasks New Entity Customiz…" at bounding box center [330, 109] width 348 height 38
click at [442, 115] on button "Choose filter" at bounding box center [446, 109] width 69 height 18
click at [522, 182] on div "Congo the Democratic Republic of the" at bounding box center [689, 185] width 1065 height 21
click at [485, 107] on icon "Toggle menu" at bounding box center [490, 109] width 9 height 9
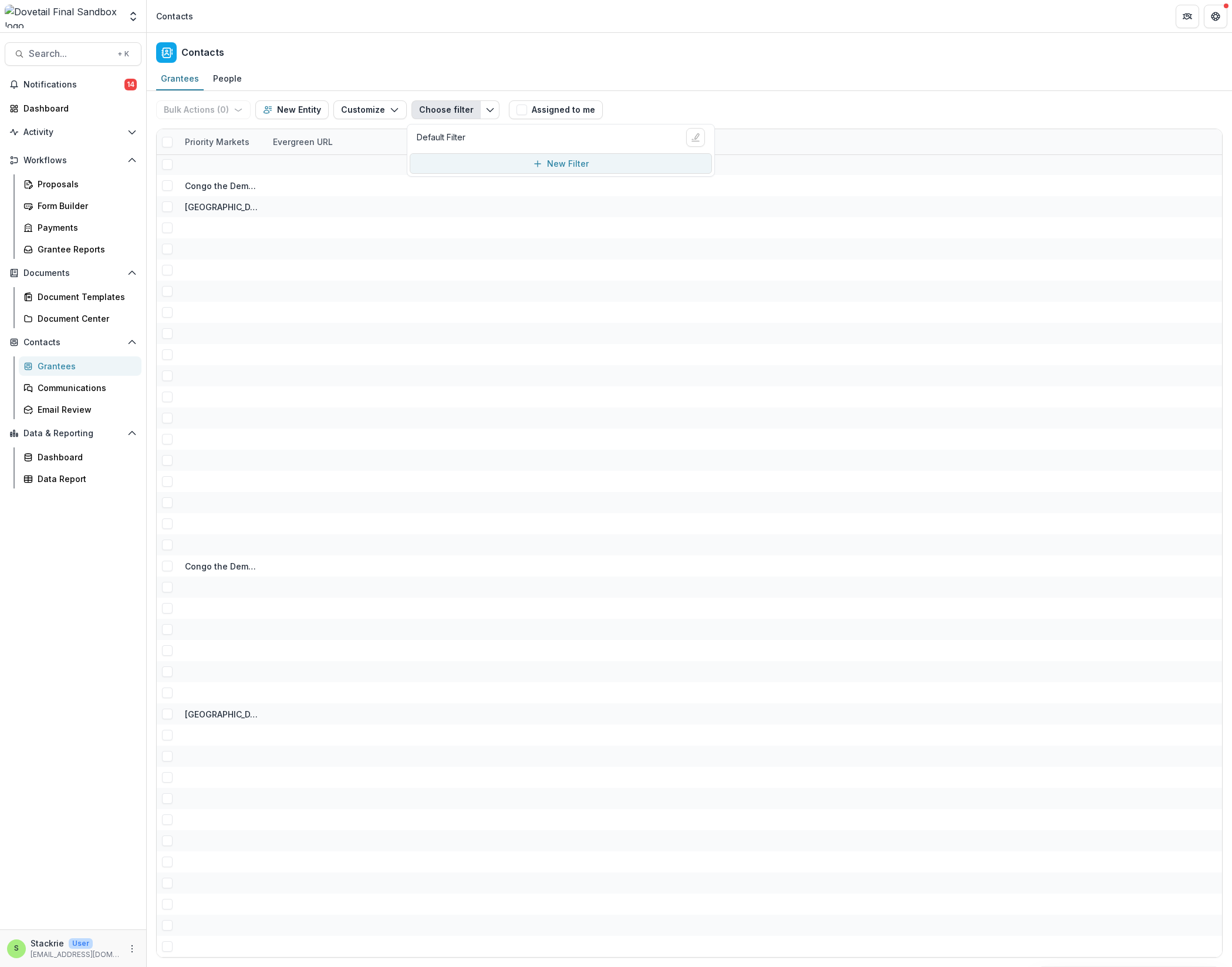
click at [495, 162] on button "New Filter" at bounding box center [561, 163] width 302 height 20
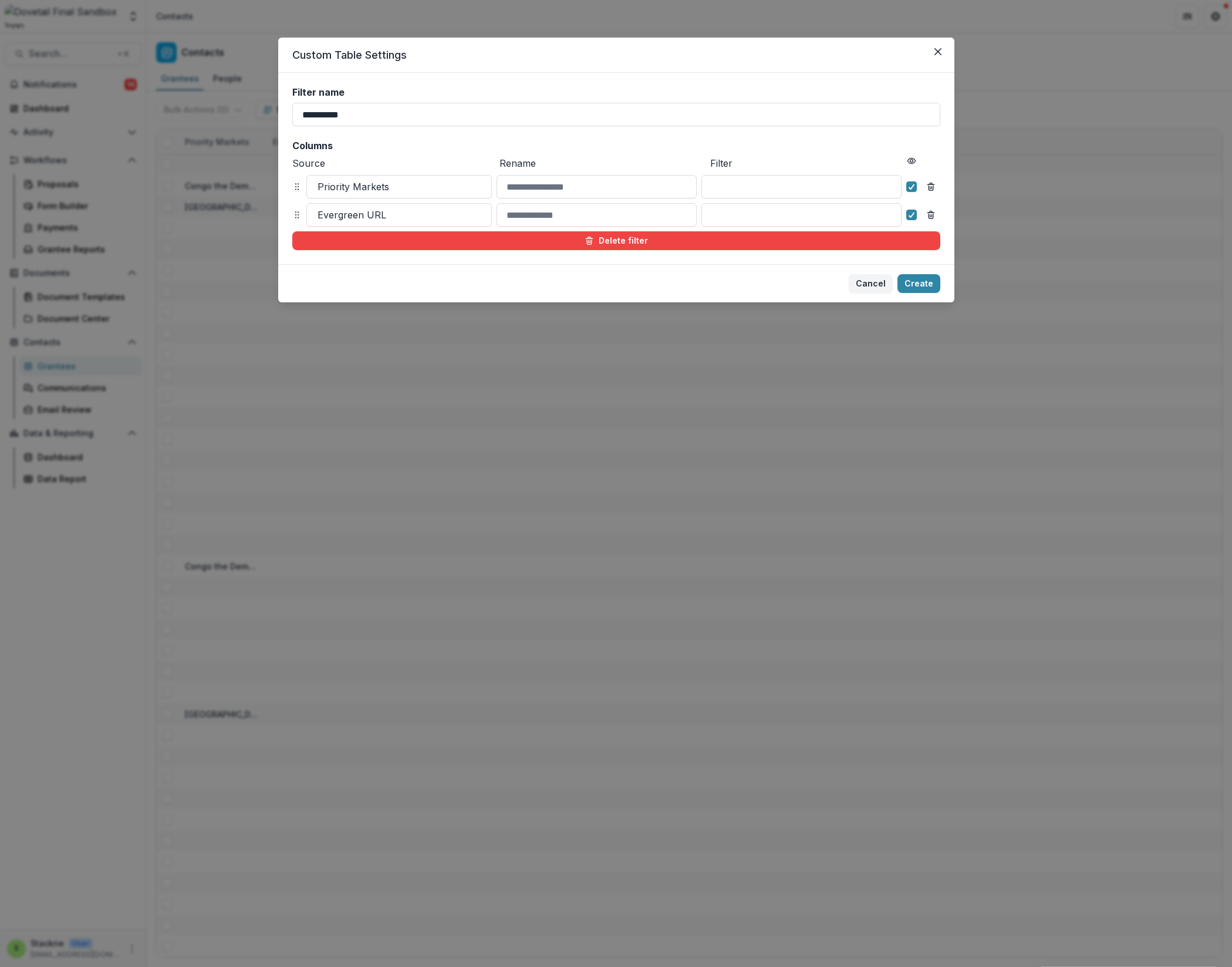
click at [862, 215] on icon "Remove column" at bounding box center [931, 214] width 9 height 9
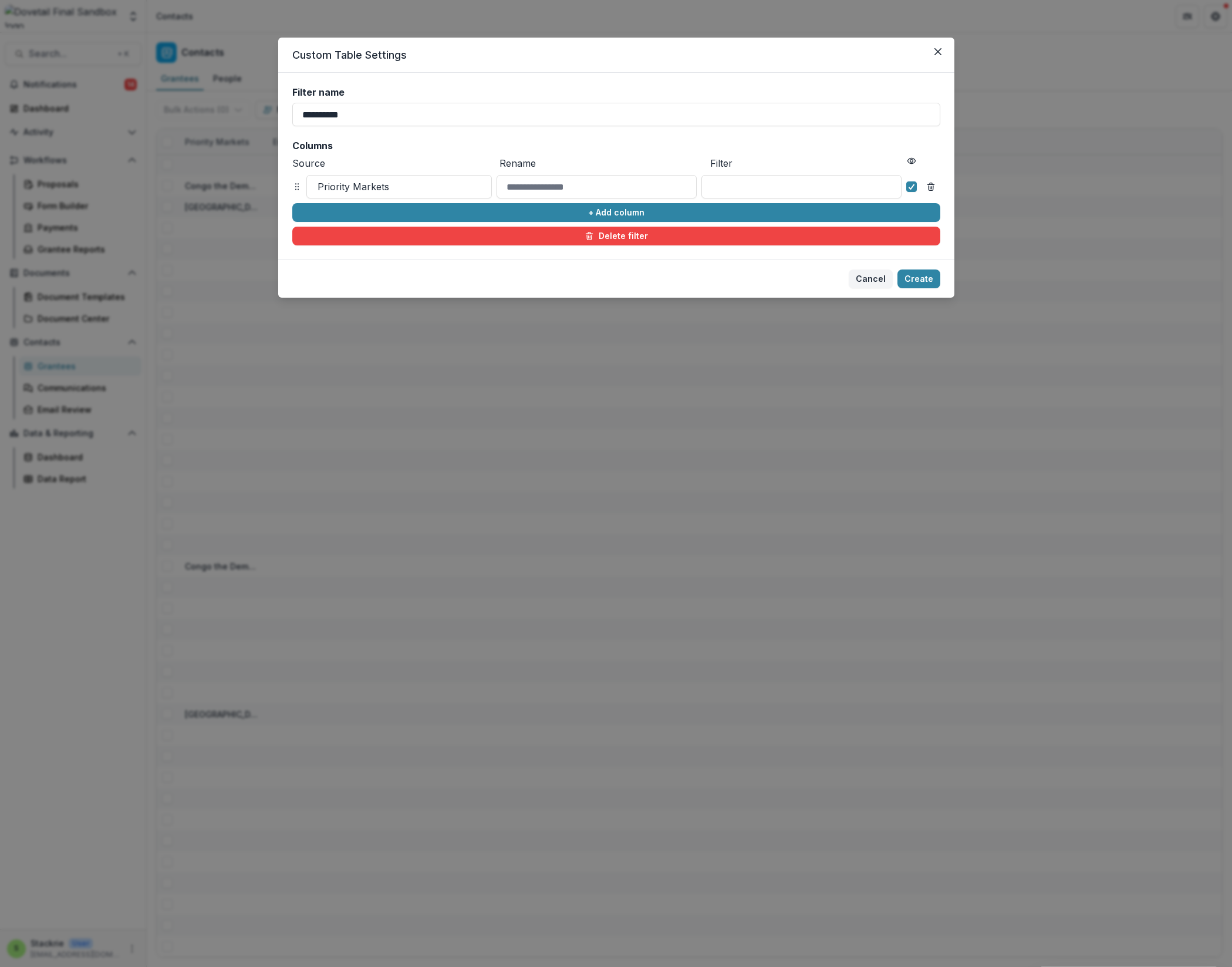
click at [862, 188] on icon "Remove column" at bounding box center [931, 187] width 9 height 9
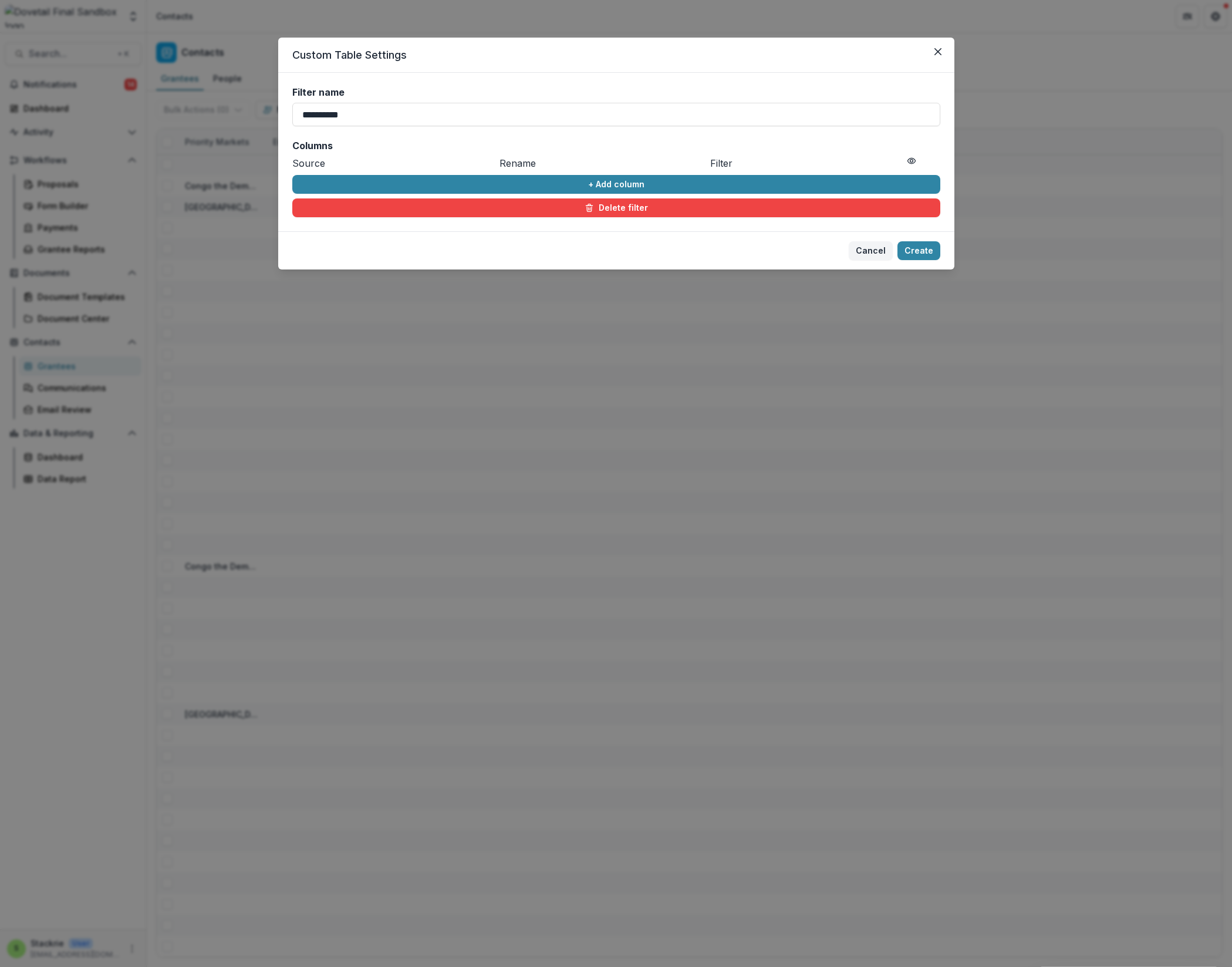
click at [842, 178] on button "+ Add column" at bounding box center [616, 184] width 647 height 18
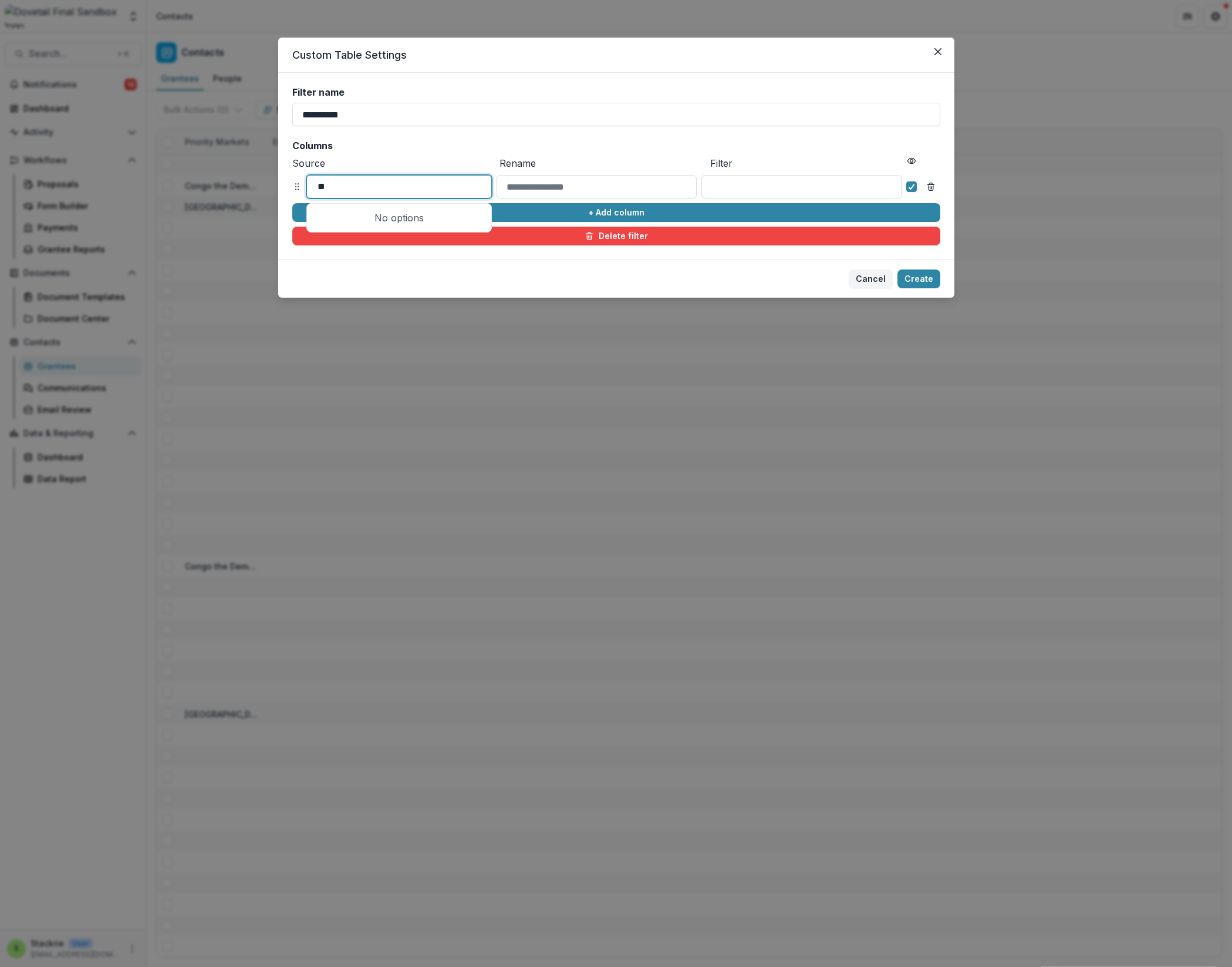
type input "*"
click at [403, 233] on div "Evergreen URL CRM Profile" at bounding box center [399, 225] width 181 height 39
click at [391, 243] on div "Priority Markets CRM Profile" at bounding box center [399, 225] width 181 height 39
click at [388, 239] on div "Evergreen URL CRM Profile" at bounding box center [399, 225] width 181 height 39
click at [862, 188] on line "Remove column" at bounding box center [931, 187] width 0 height 3
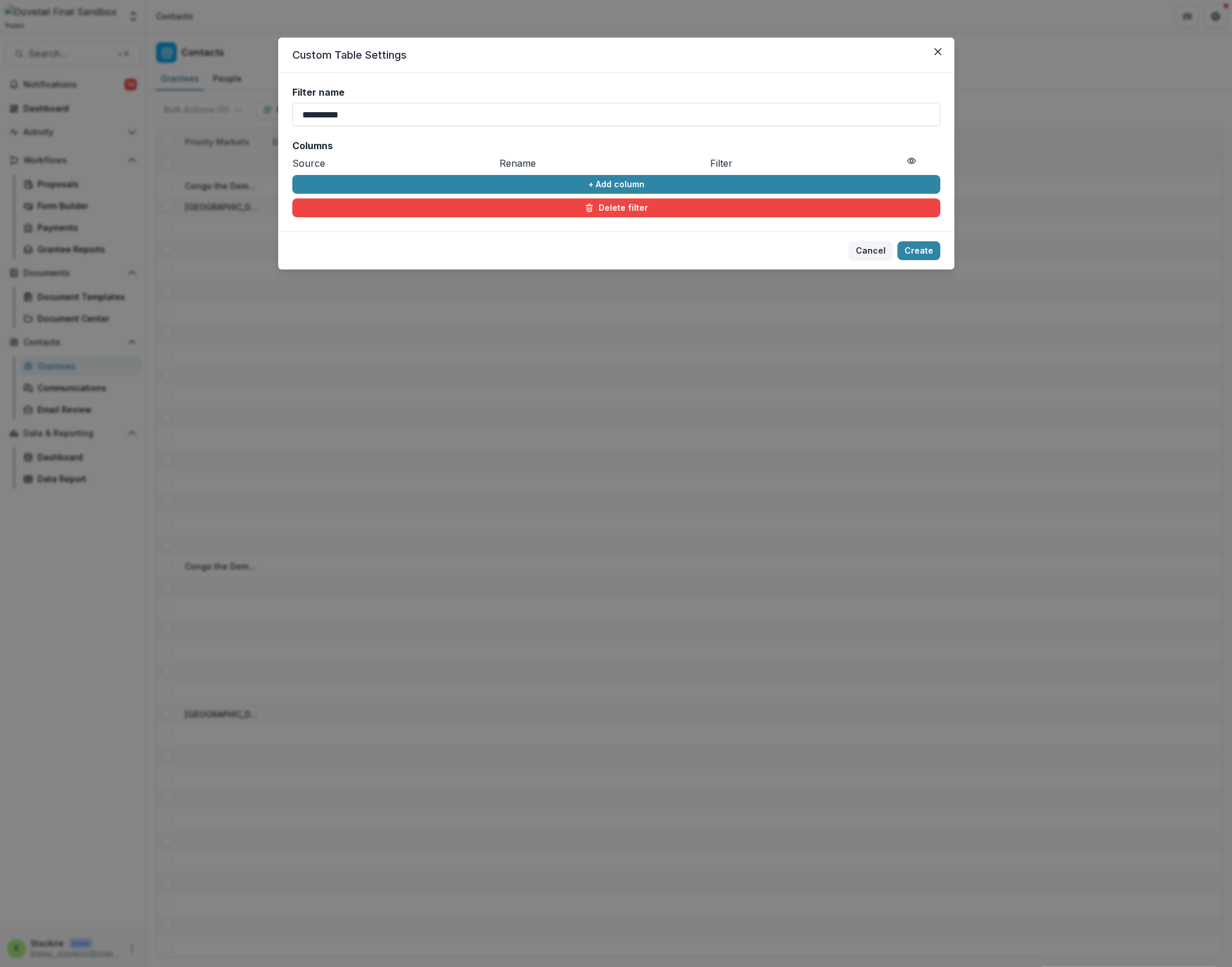
click at [862, 255] on button "Create" at bounding box center [918, 250] width 43 height 18
click at [626, 184] on button "+ Add column" at bounding box center [616, 184] width 647 height 18
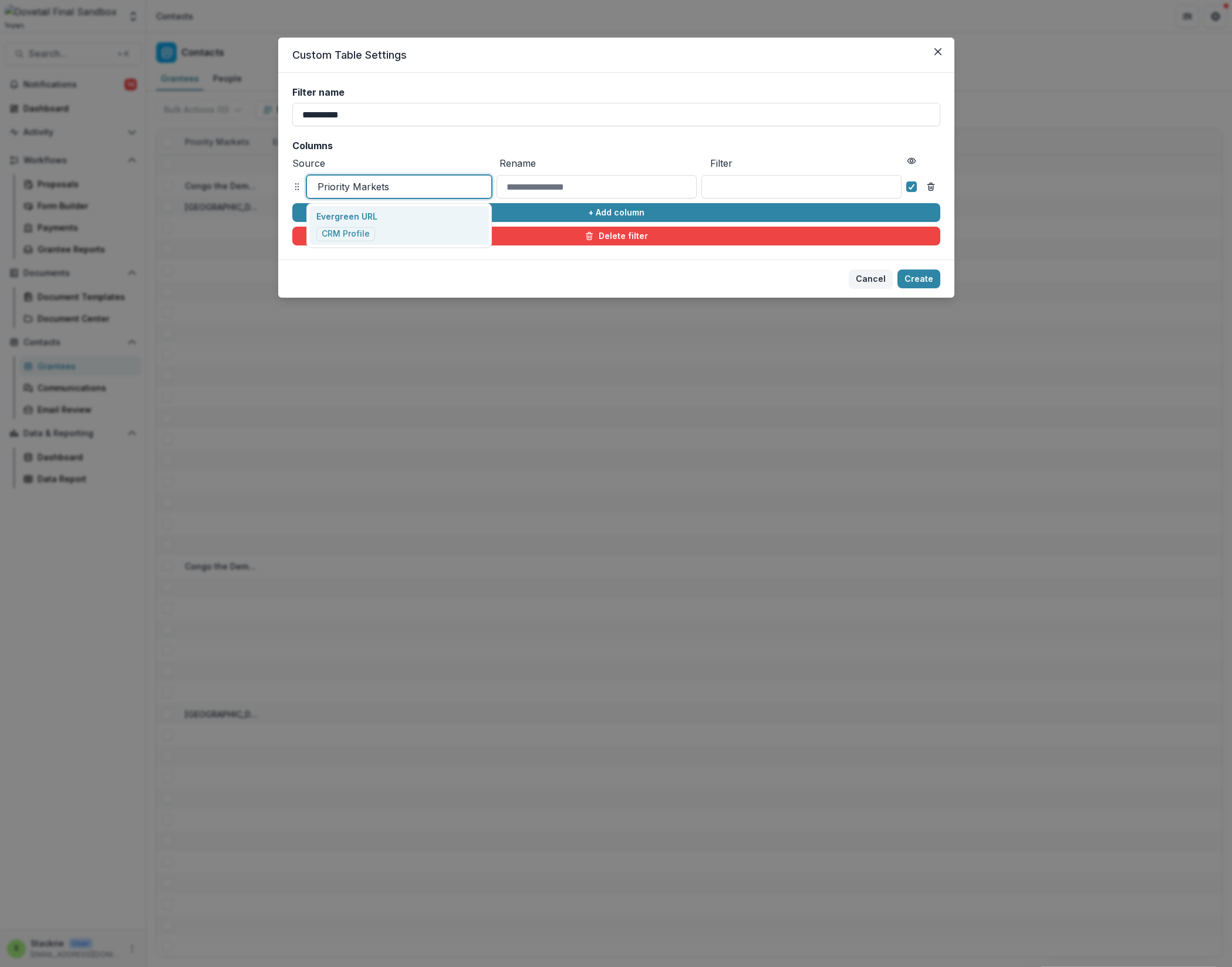
click at [384, 239] on div "Evergreen URL CRM Profile" at bounding box center [399, 225] width 181 height 39
click at [862, 282] on button "Create" at bounding box center [918, 279] width 43 height 18
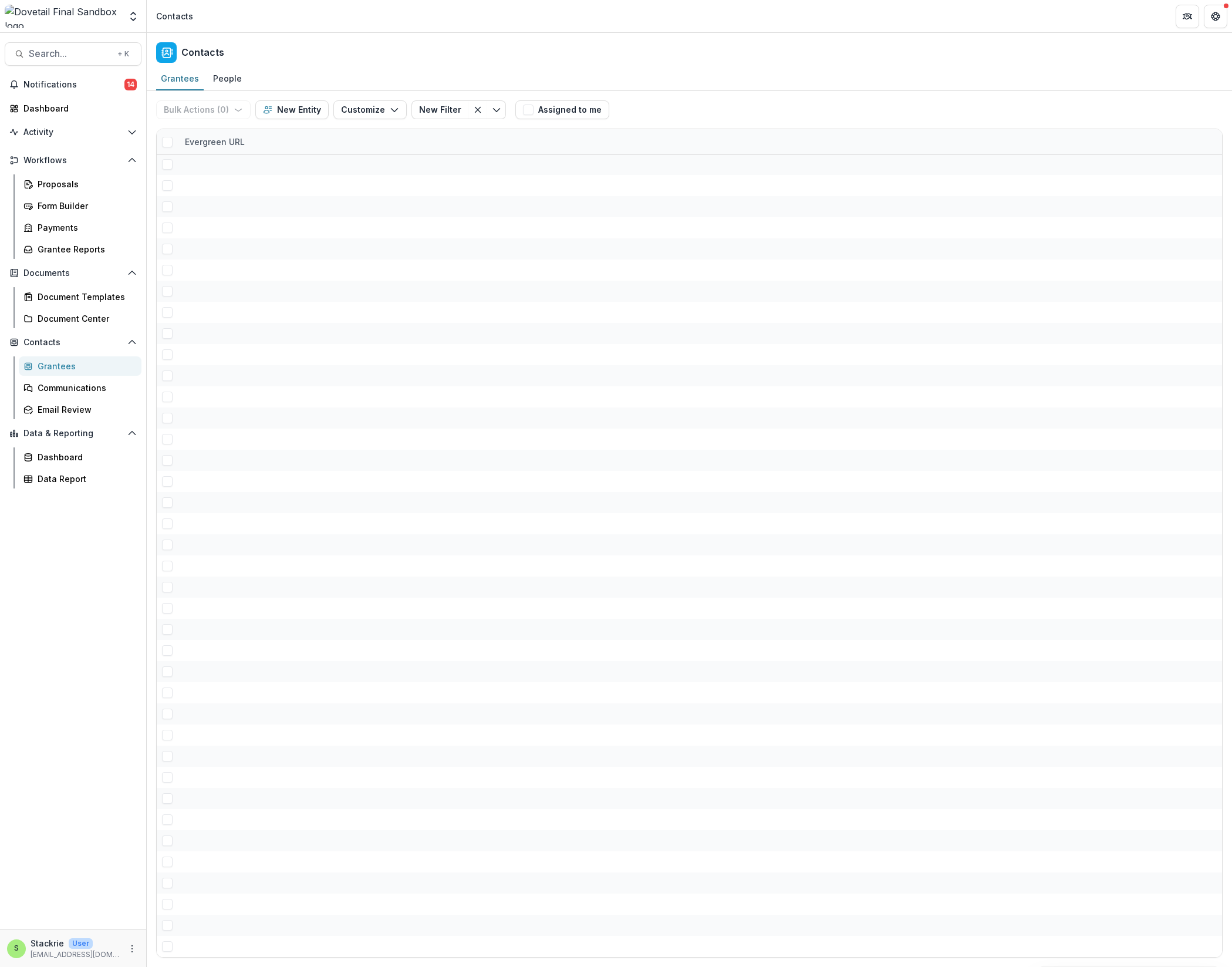
click at [449, 113] on button "New Filter" at bounding box center [440, 109] width 57 height 18
click at [697, 163] on button "Delete filter" at bounding box center [695, 158] width 18 height 18
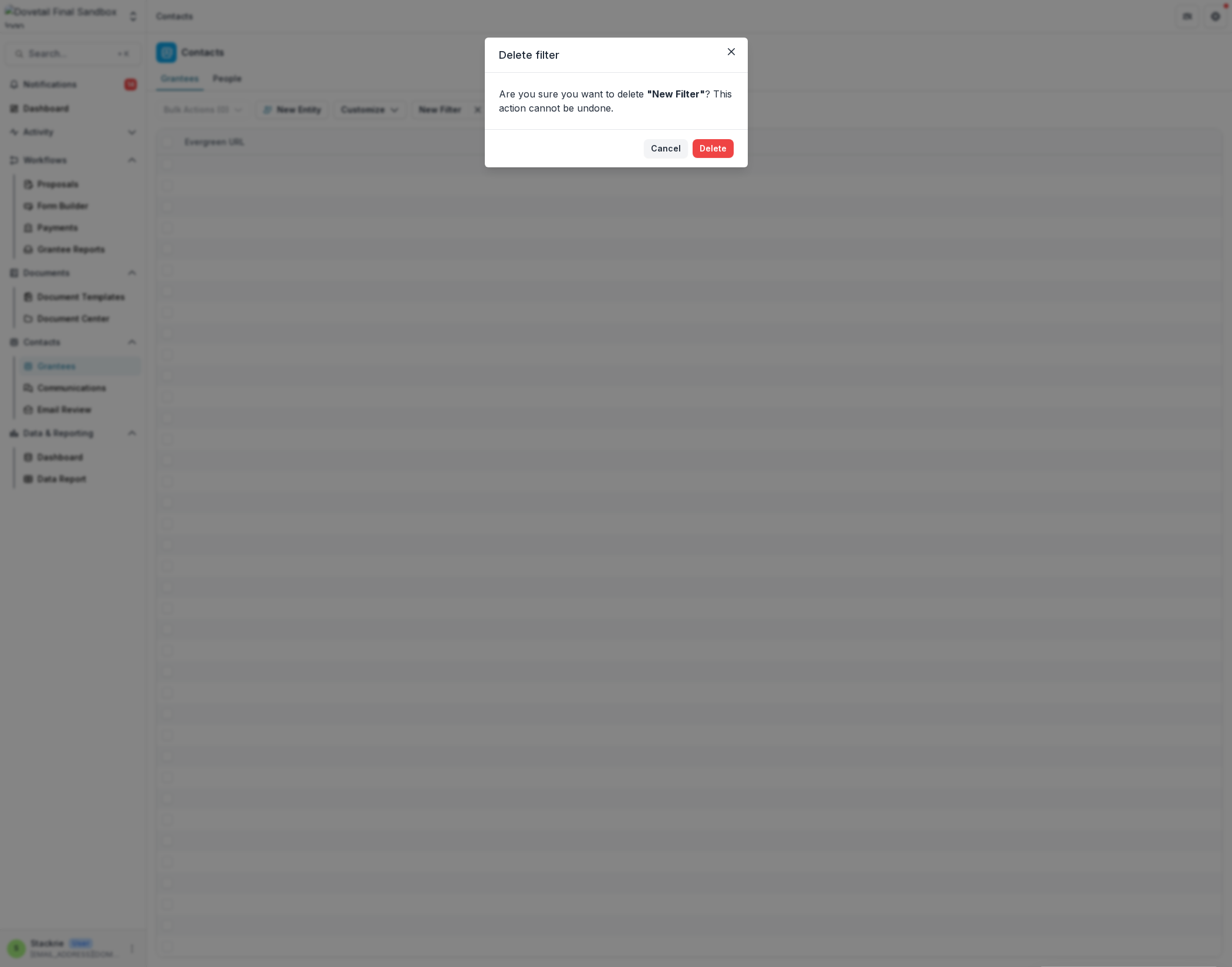
click at [736, 47] on button "Close" at bounding box center [731, 51] width 18 height 18
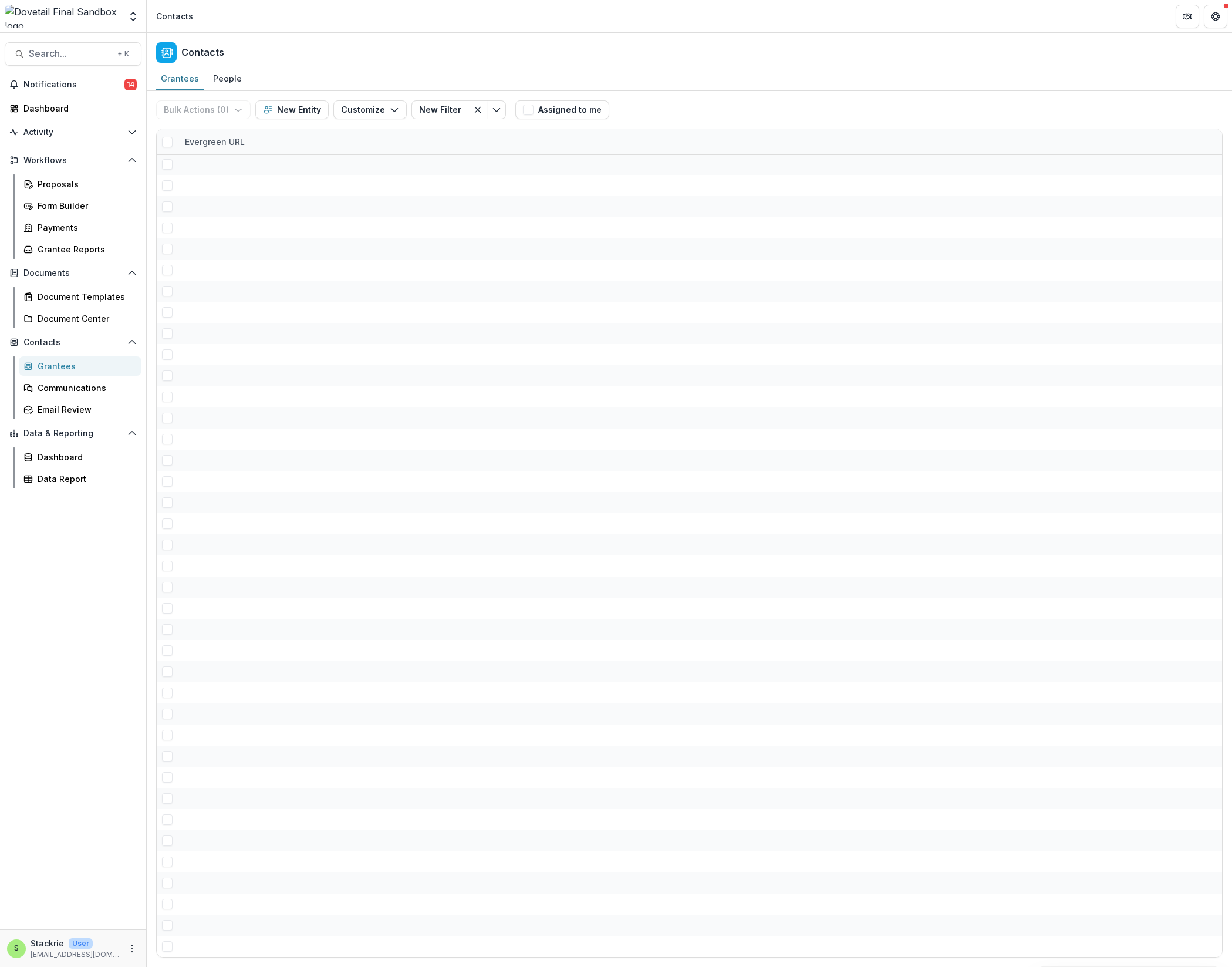
click at [475, 110] on line "Clear filter" at bounding box center [478, 110] width 5 height 5
click at [396, 313] on div at bounding box center [689, 312] width 1065 height 21
click at [334, 461] on div "[URL][DOMAIN_NAME]" at bounding box center [310, 460] width 74 height 13
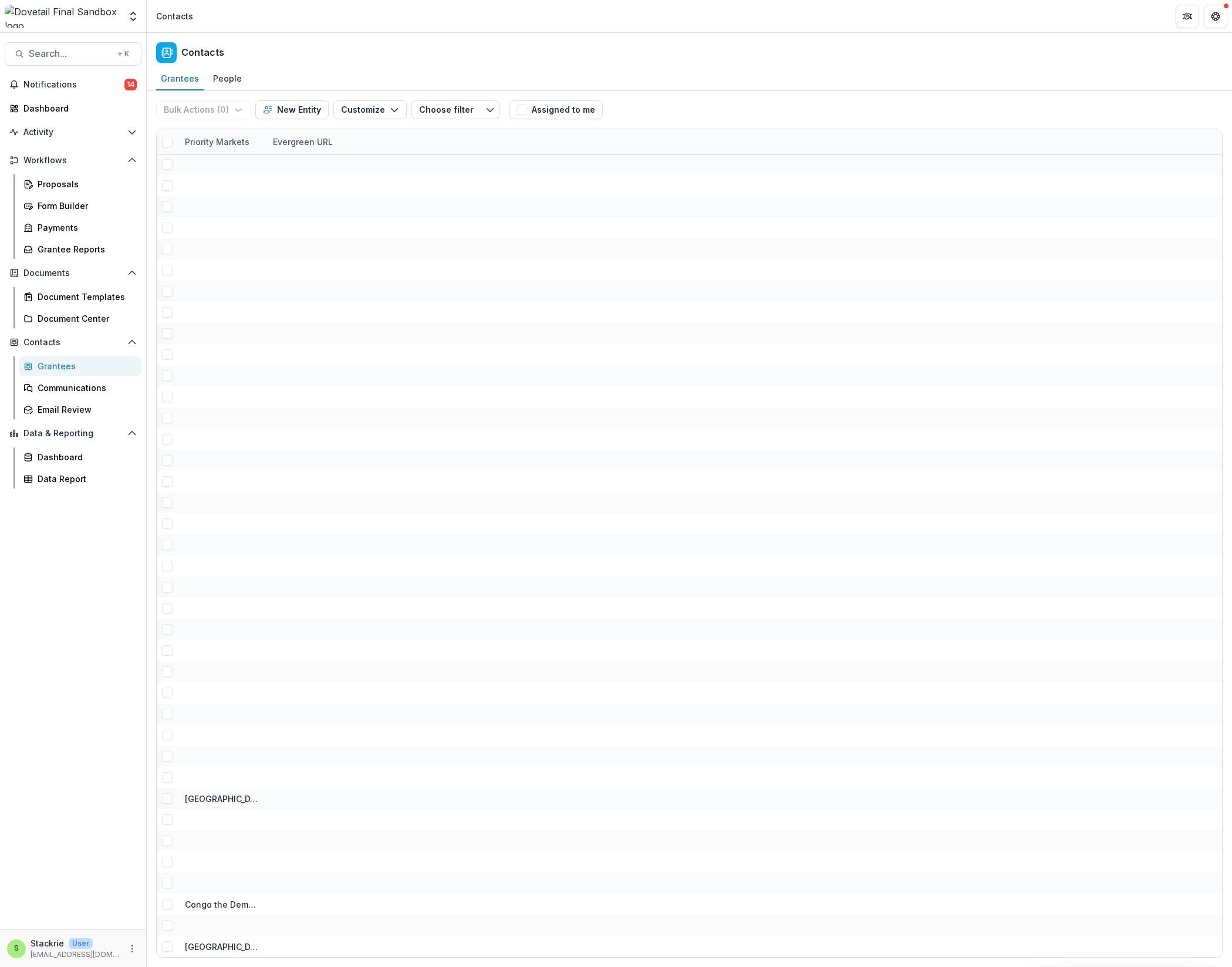
click at [168, 539] on span at bounding box center [167, 735] width 11 height 11
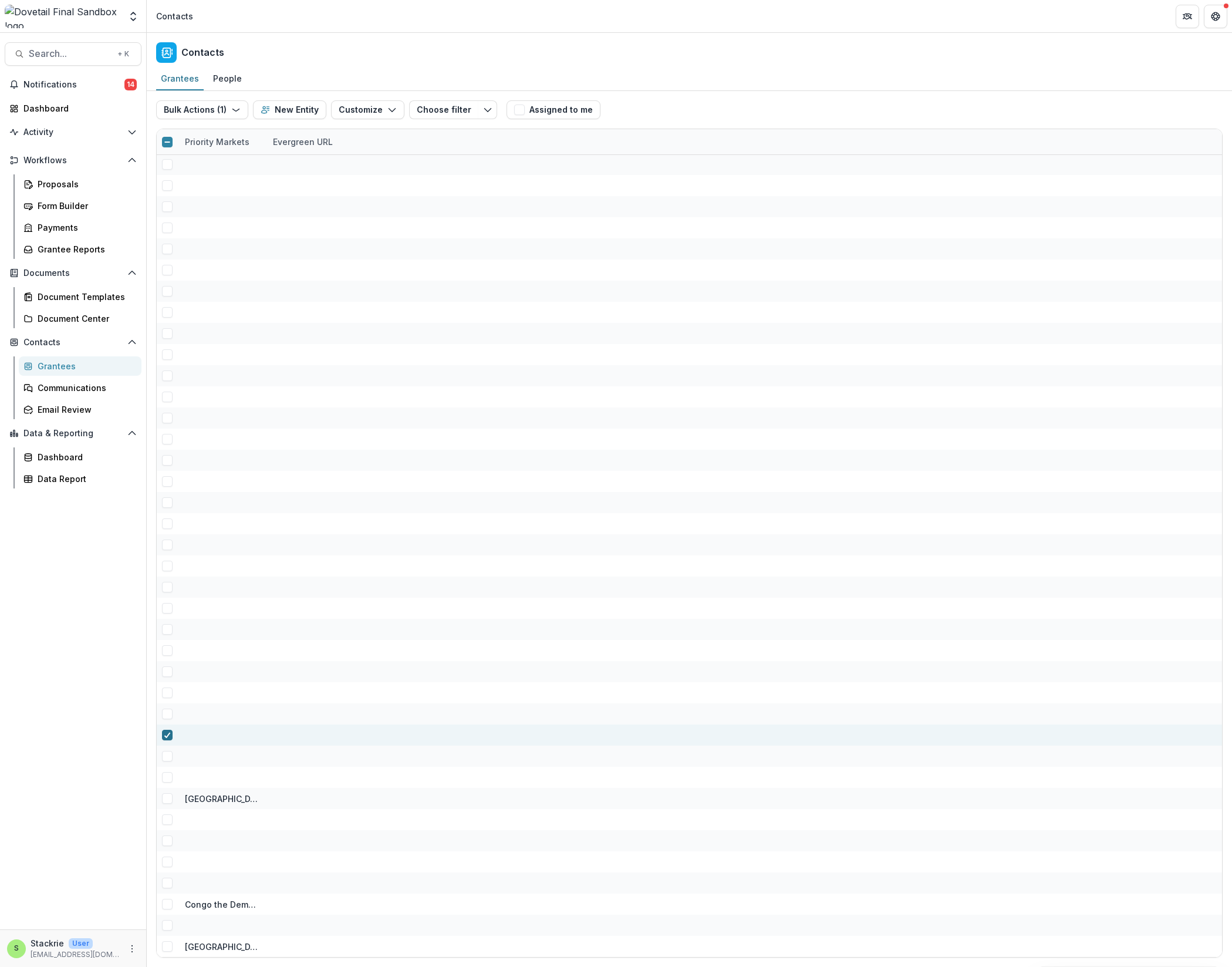
click at [186, 539] on div at bounding box center [222, 734] width 74 height 21
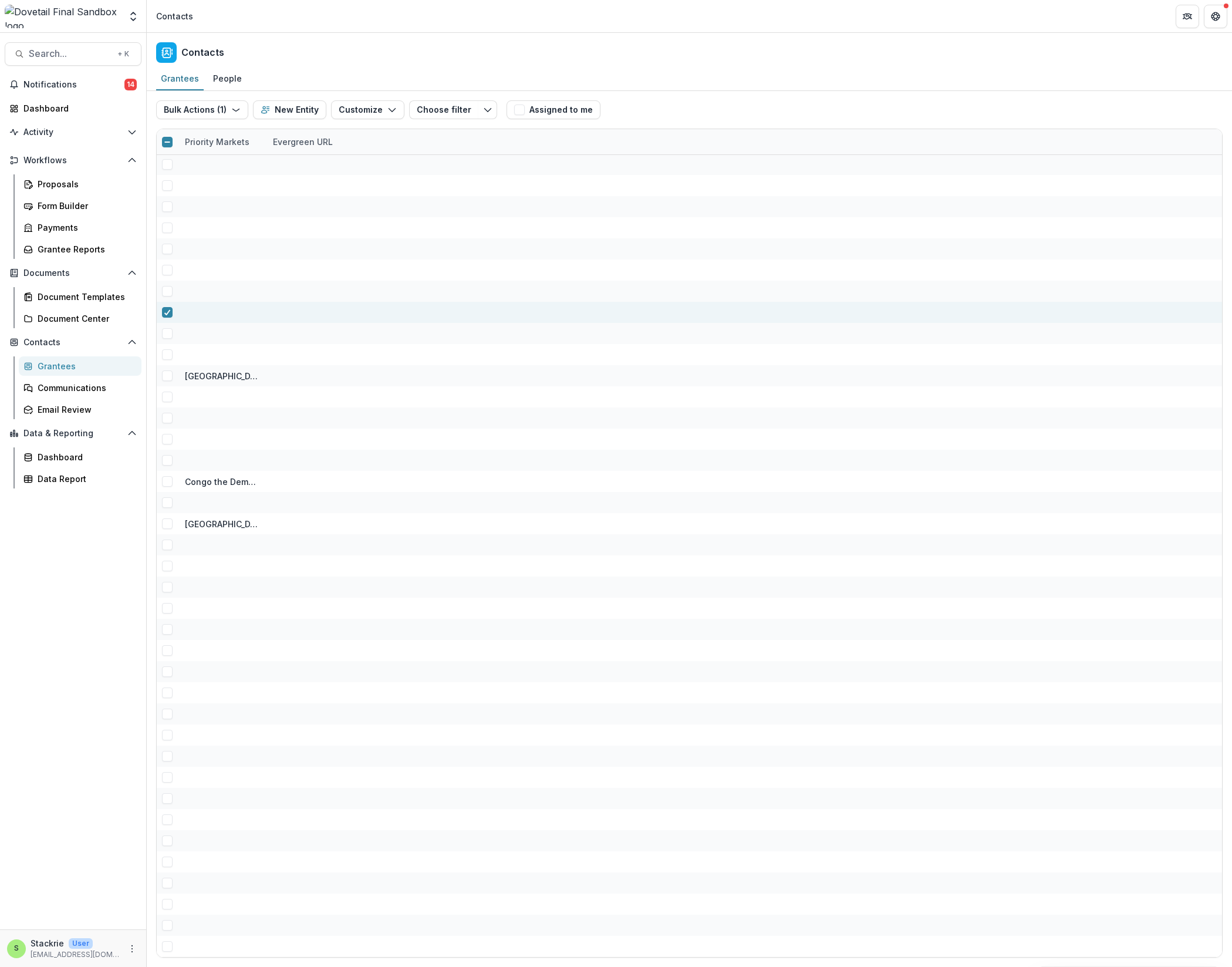
click at [244, 312] on div at bounding box center [222, 312] width 74 height 21
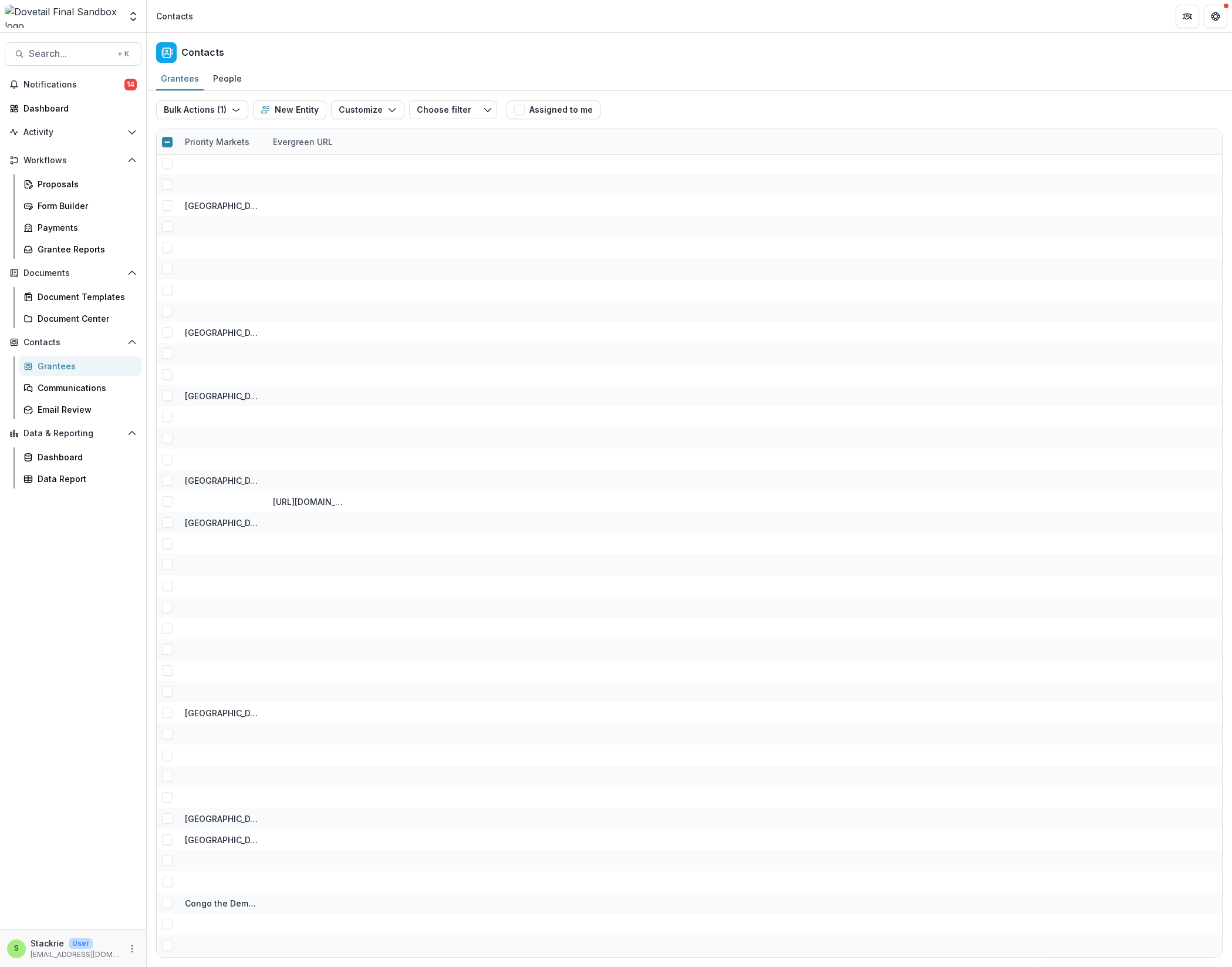
scroll to position [1649, 0]
click at [64, 188] on div "Proposals" at bounding box center [85, 184] width 94 height 13
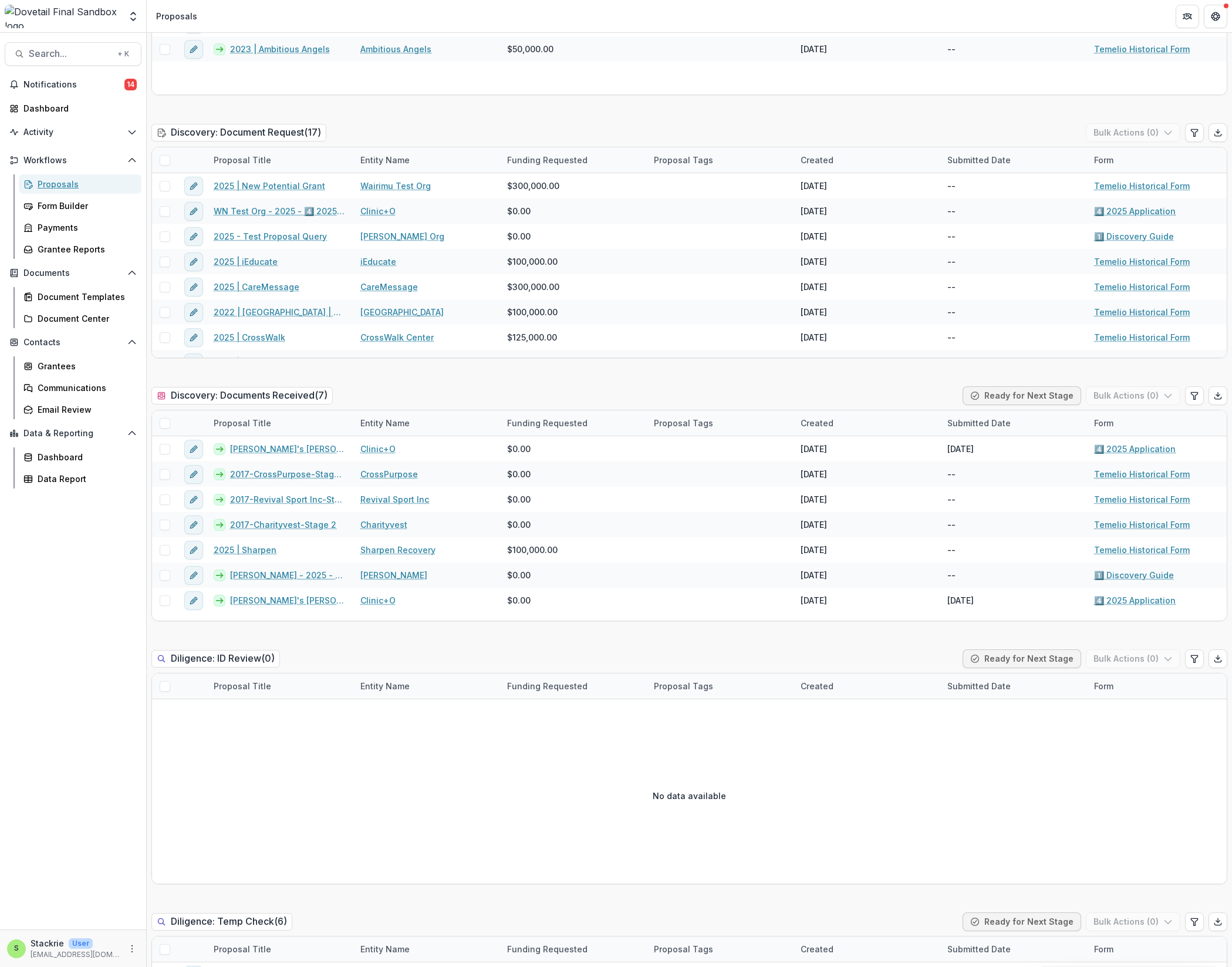
scroll to position [564, 0]
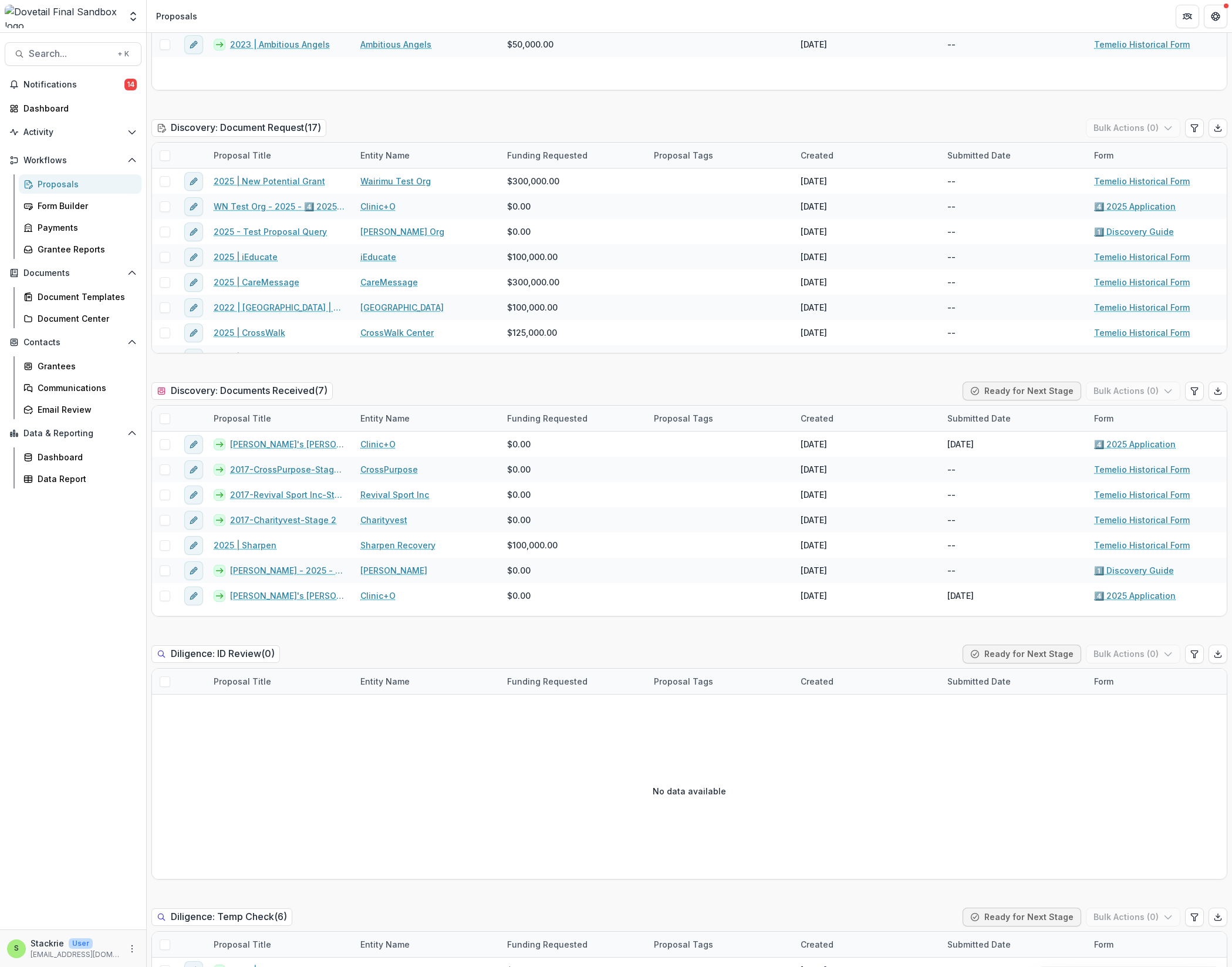
click at [406, 184] on link "Wairimu Test Org" at bounding box center [396, 181] width 71 height 13
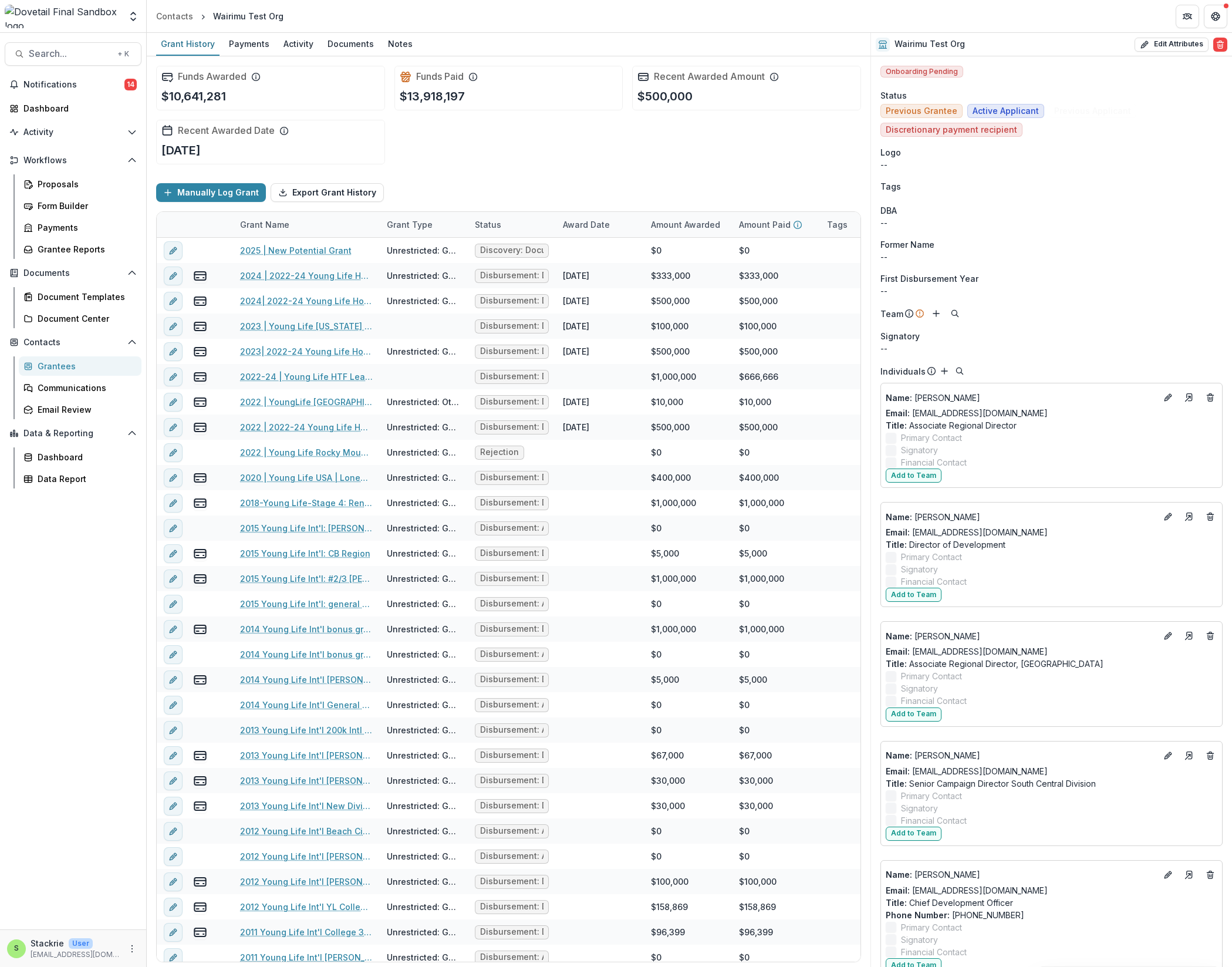
click at [862, 43] on button "Edit Attributes" at bounding box center [1172, 45] width 74 height 14
select select
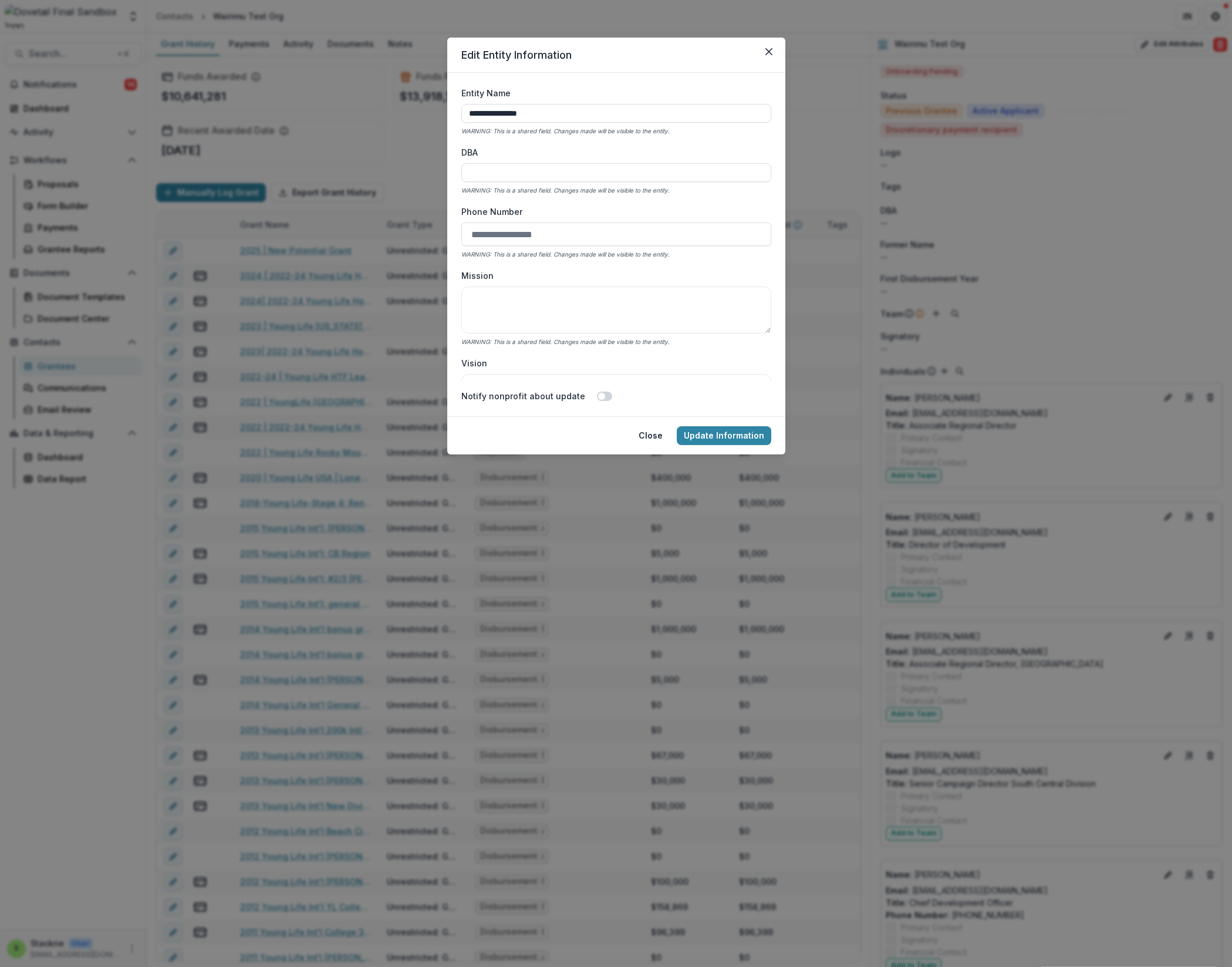
click at [862, 233] on div "**********" at bounding box center [616, 483] width 1232 height 967
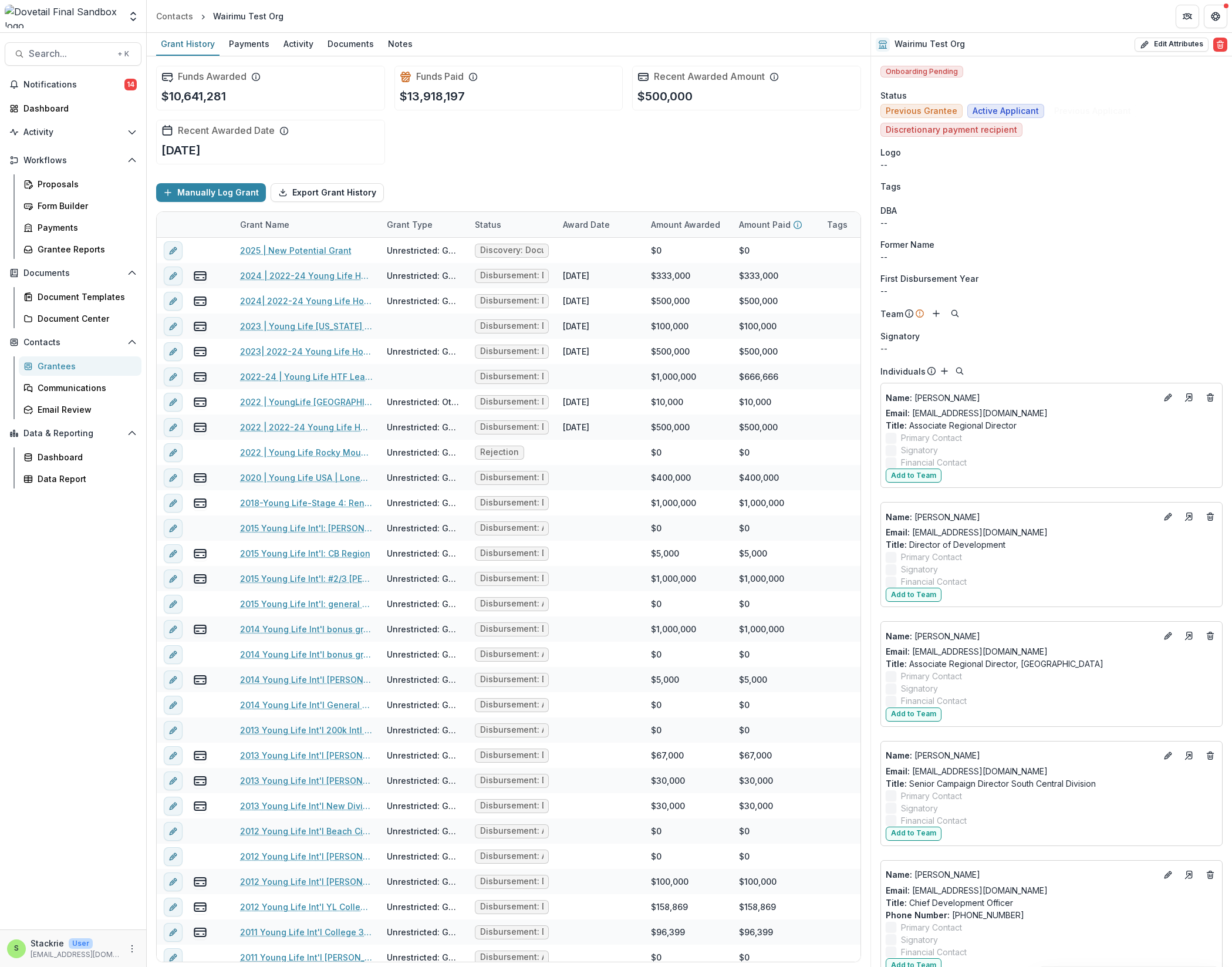
click at [862, 44] on button "Edit Attributes" at bounding box center [1172, 45] width 74 height 14
select select
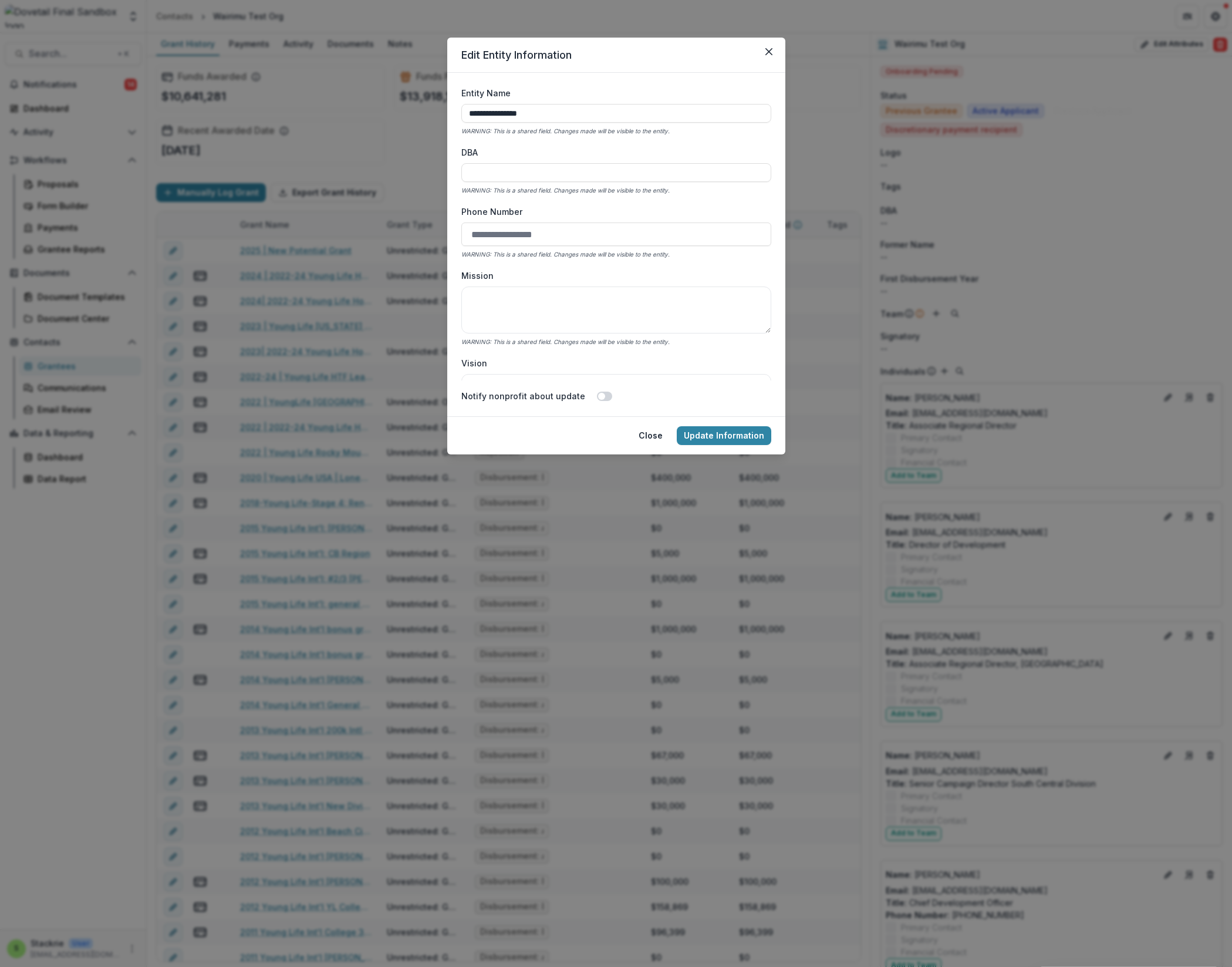
click at [574, 112] on input "**********" at bounding box center [616, 113] width 310 height 18
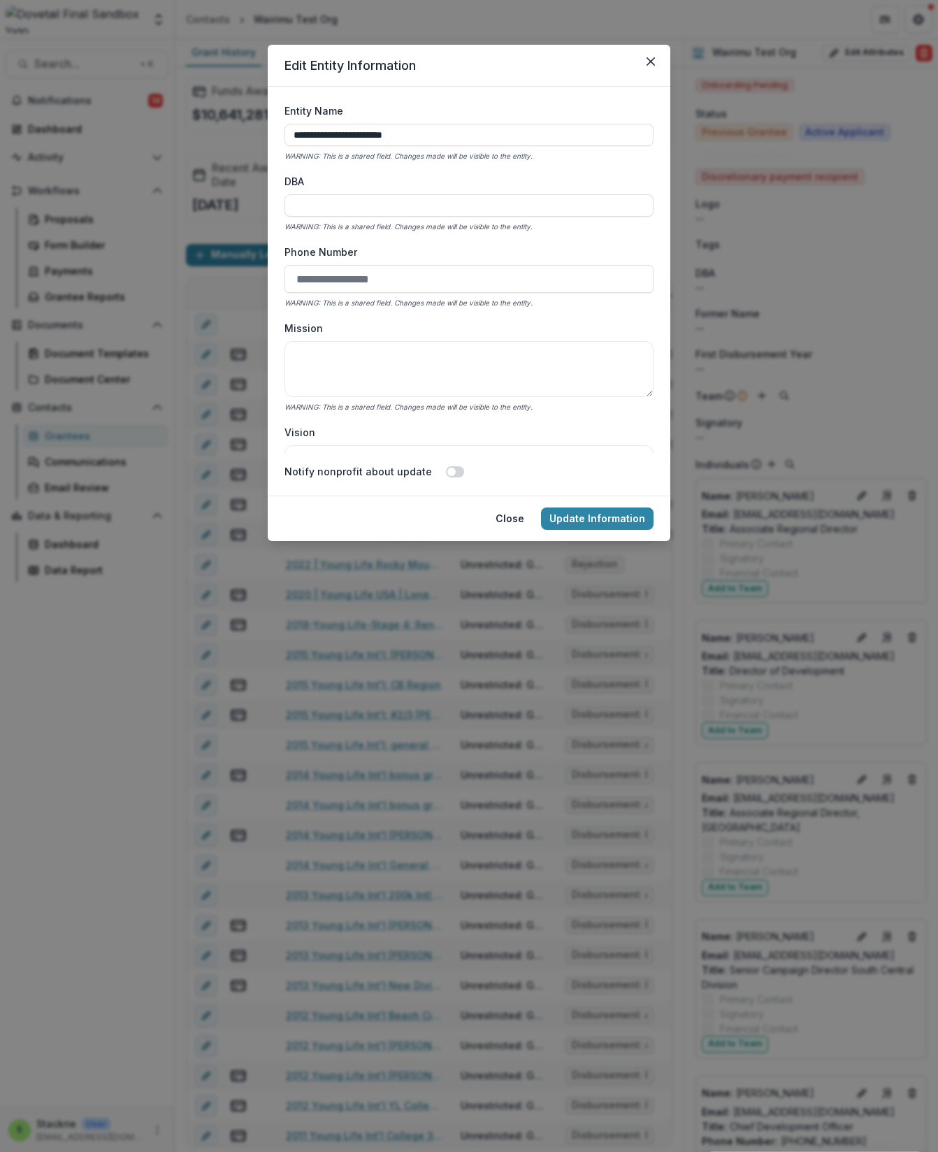
click at [444, 133] on input "**********" at bounding box center [468, 135] width 369 height 22
click at [331, 135] on input "**********" at bounding box center [468, 135] width 369 height 22
click at [315, 140] on input "**********" at bounding box center [468, 135] width 369 height 22
type input "**********"
click at [591, 522] on button "Update Information" at bounding box center [597, 518] width 112 height 22
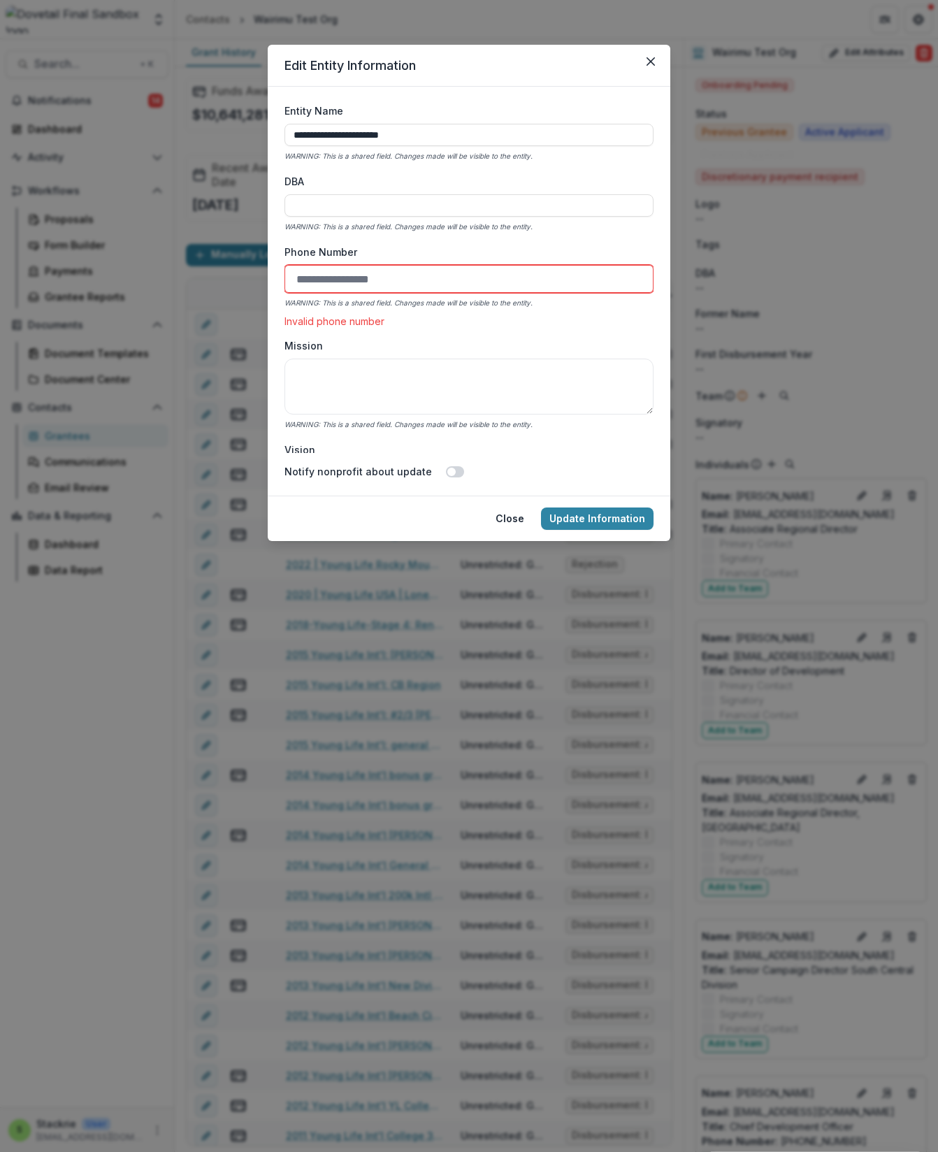
click at [514, 518] on button "Close" at bounding box center [509, 518] width 45 height 22
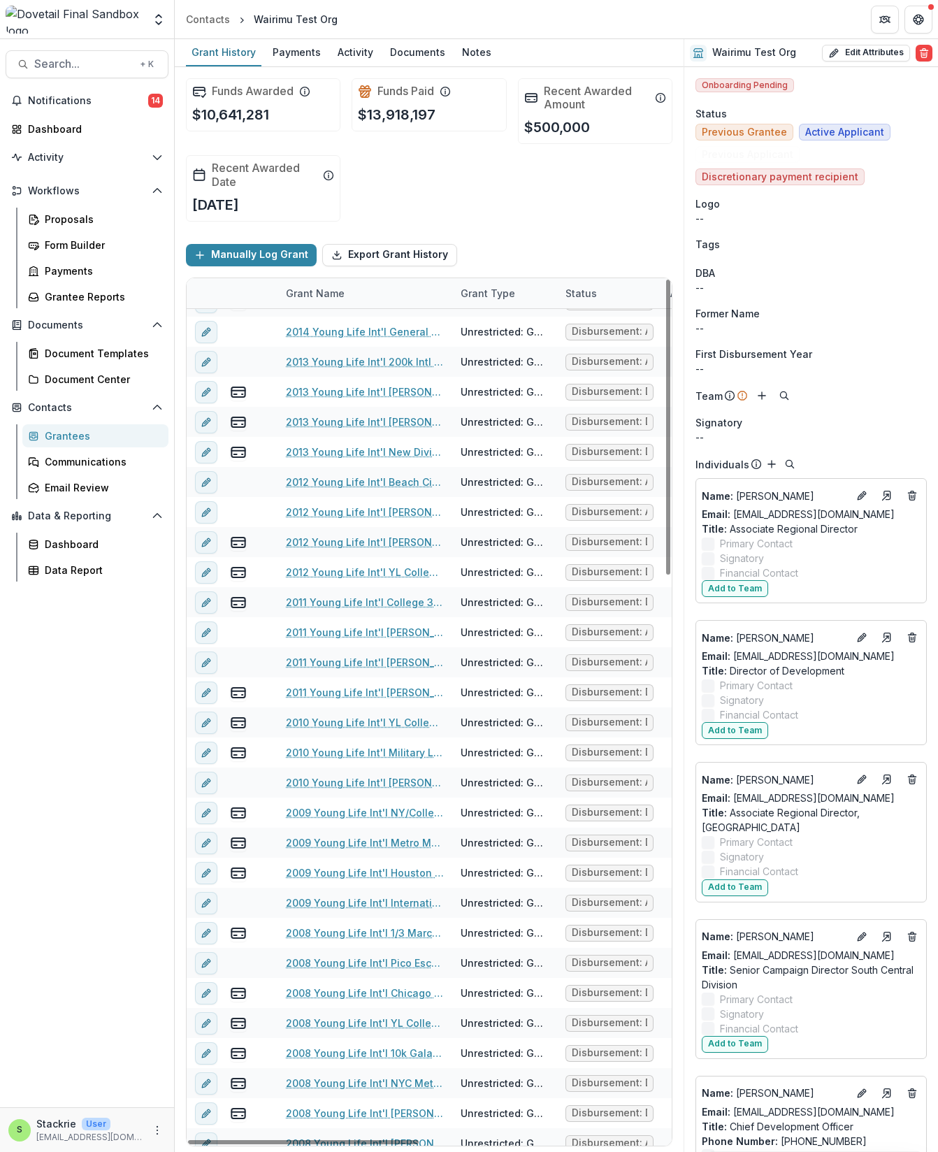
scroll to position [544, 0]
